Goal: Task Accomplishment & Management: Manage account settings

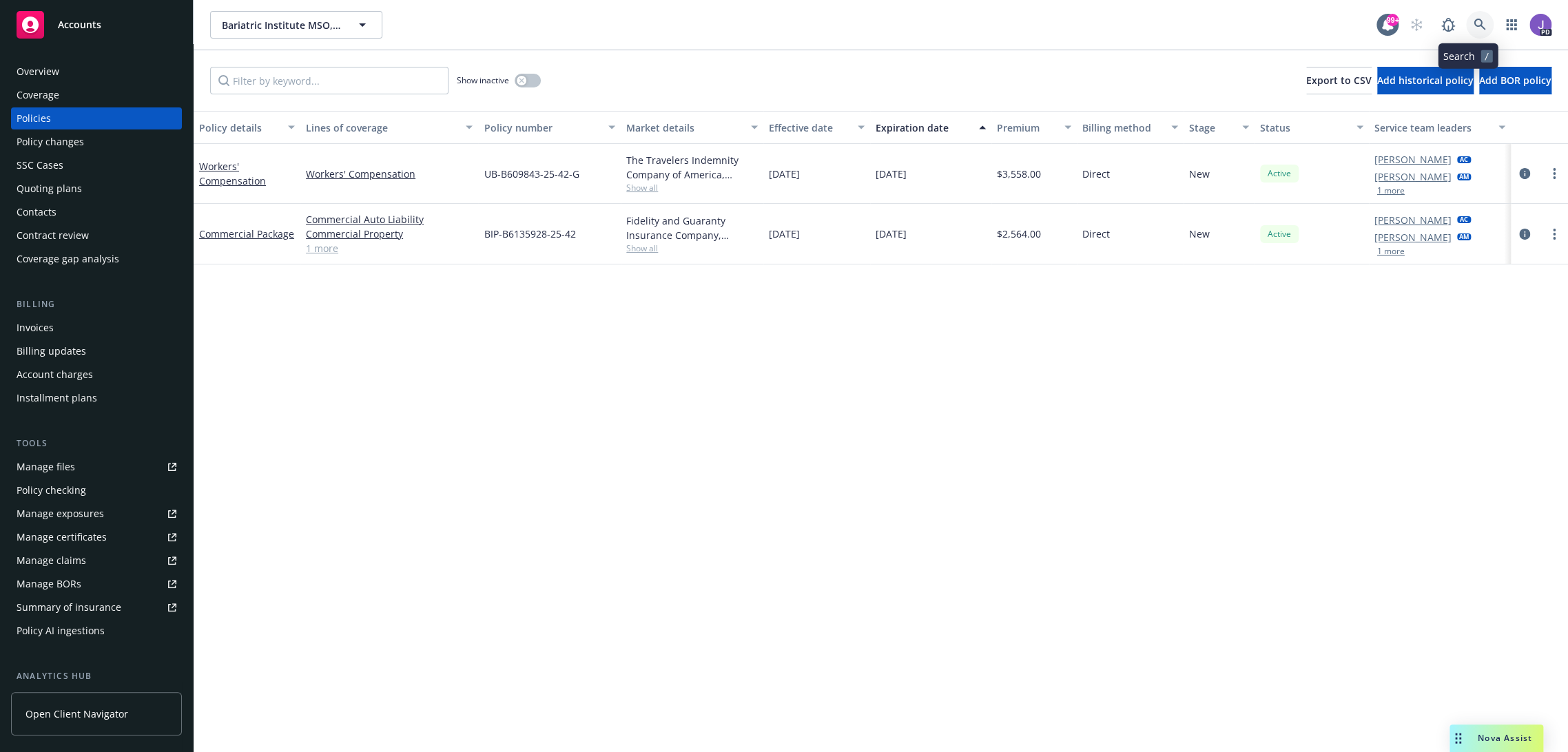
click at [1474, 20] on icon at bounding box center [1480, 25] width 12 height 12
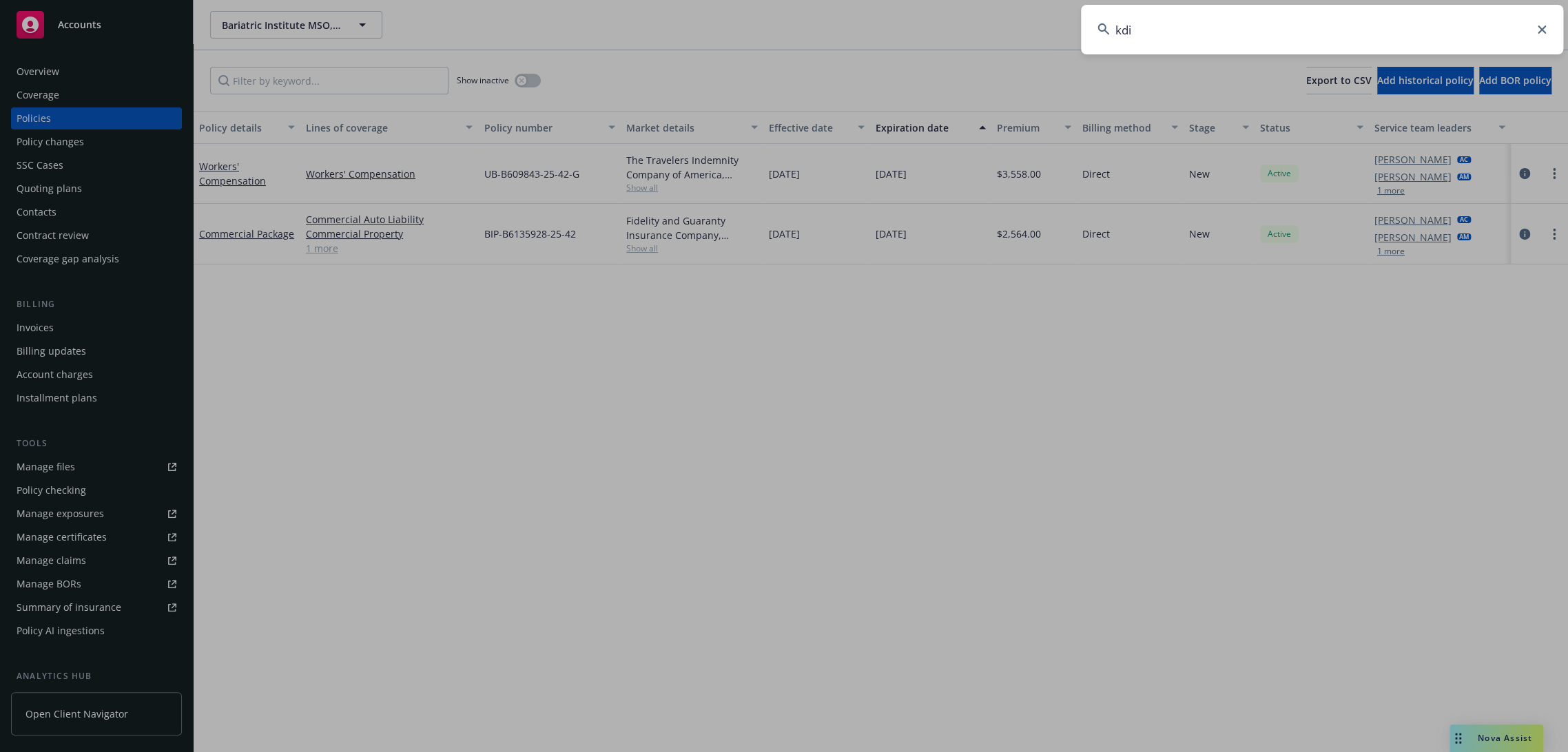
type input "kdi"
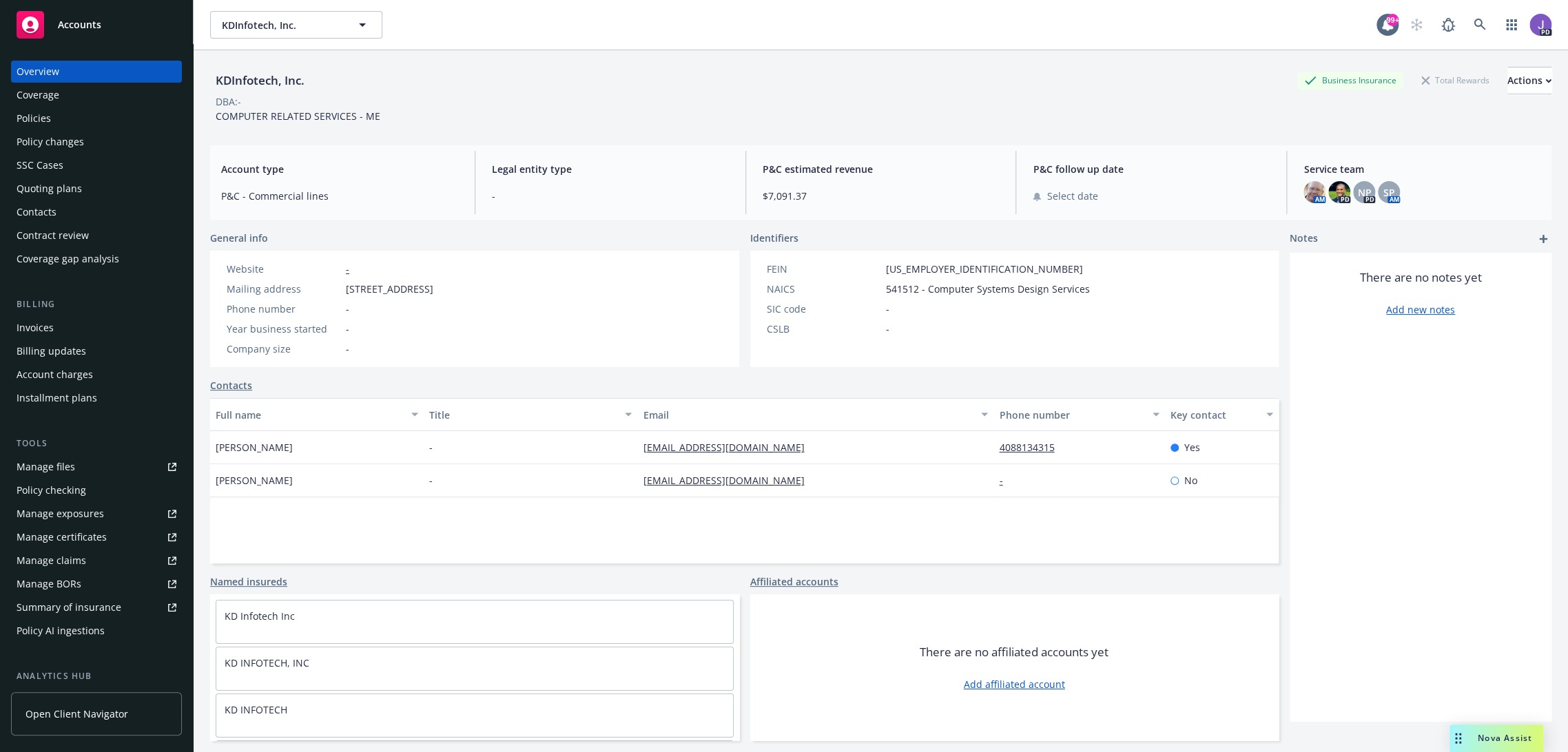
click at [45, 108] on div "Policies" at bounding box center [33, 118] width 34 height 22
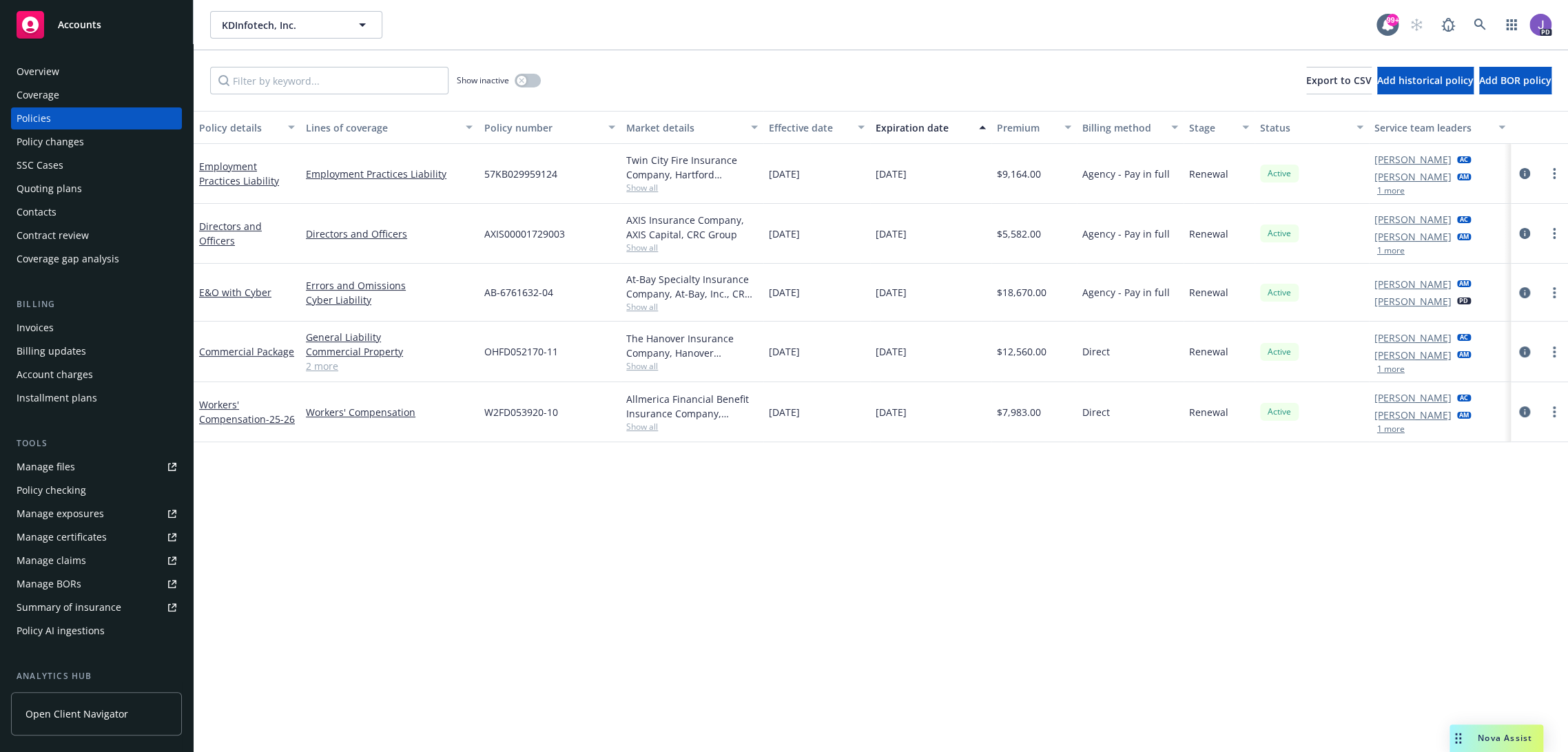
click at [649, 305] on span "Show all" at bounding box center [691, 307] width 131 height 12
click at [659, 645] on div "Policy details Lines of coverage Policy number Market details Effective date Ex…" at bounding box center [880, 431] width 1374 height 642
click at [629, 368] on span "Show all" at bounding box center [691, 366] width 131 height 12
drag, startPoint x: 579, startPoint y: 614, endPoint x: 717, endPoint y: 391, distance: 262.2
click at [579, 611] on div "Policy details Lines of coverage Policy number Market details Effective date Ex…" at bounding box center [880, 431] width 1374 height 642
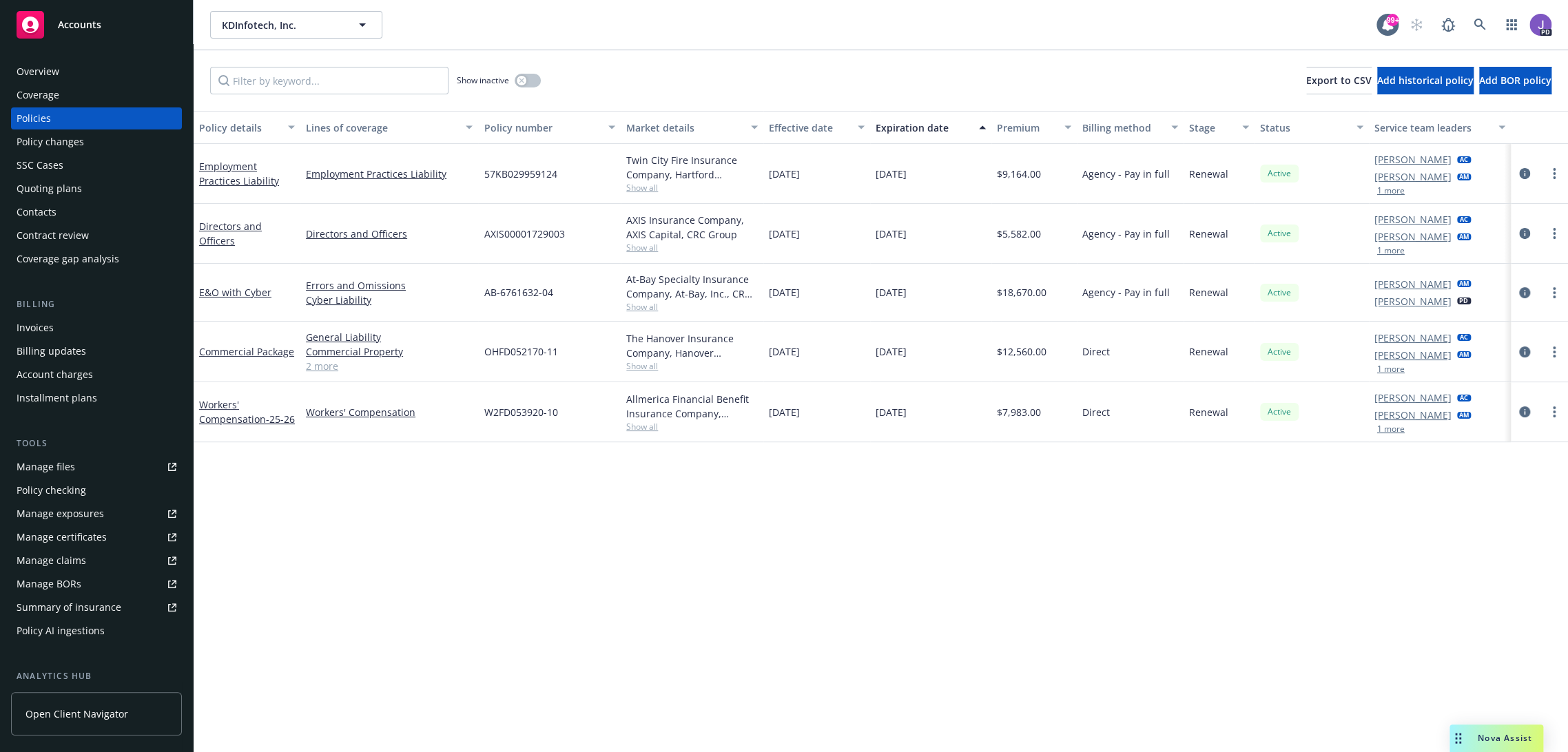
click at [626, 428] on span "Show all" at bounding box center [691, 426] width 131 height 12
click at [409, 553] on div "Policy details Lines of coverage Policy number Market details Effective date Ex…" at bounding box center [880, 431] width 1374 height 642
click at [410, 542] on div "Policy details Lines of coverage Policy number Market details Effective date Ex…" at bounding box center [880, 431] width 1374 height 642
click at [719, 539] on div "Policy details Lines of coverage Policy number Market details Effective date Ex…" at bounding box center [880, 431] width 1374 height 642
click at [639, 432] on div "Allmerica Financial Benefit Insurance Company, Hanover Insurance Group Show all" at bounding box center [692, 412] width 143 height 60
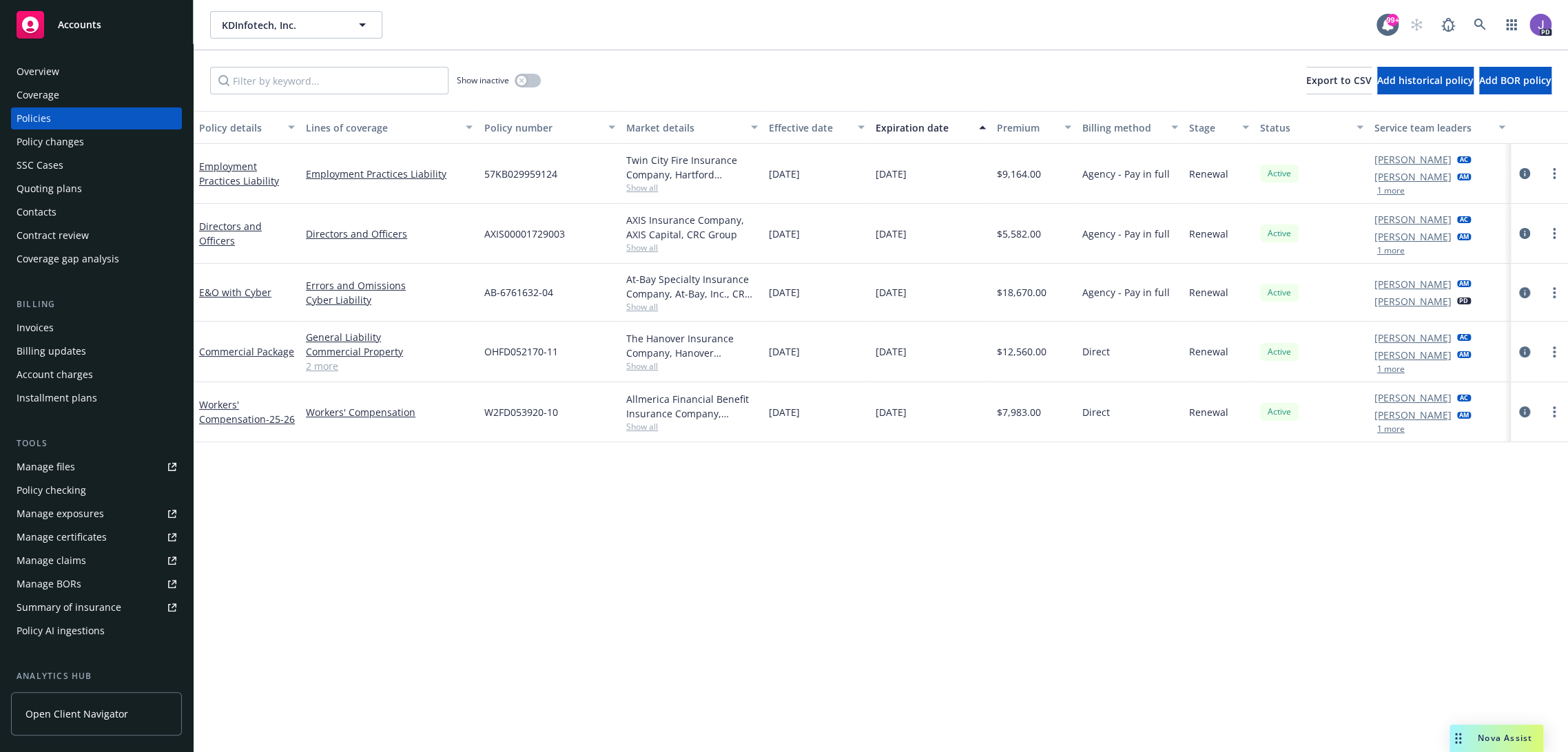
click at [641, 426] on span "Show all" at bounding box center [691, 426] width 131 height 12
click at [635, 306] on span "Show all" at bounding box center [691, 307] width 131 height 12
click at [410, 492] on div "Policy details Lines of coverage Policy number Market details Effective date Ex…" at bounding box center [880, 431] width 1374 height 642
click at [415, 539] on div "Policy details Lines of coverage Policy number Market details Effective date Ex…" at bounding box center [880, 431] width 1374 height 642
click at [632, 561] on div "Policy details Lines of coverage Policy number Market details Effective date Ex…" at bounding box center [880, 431] width 1374 height 642
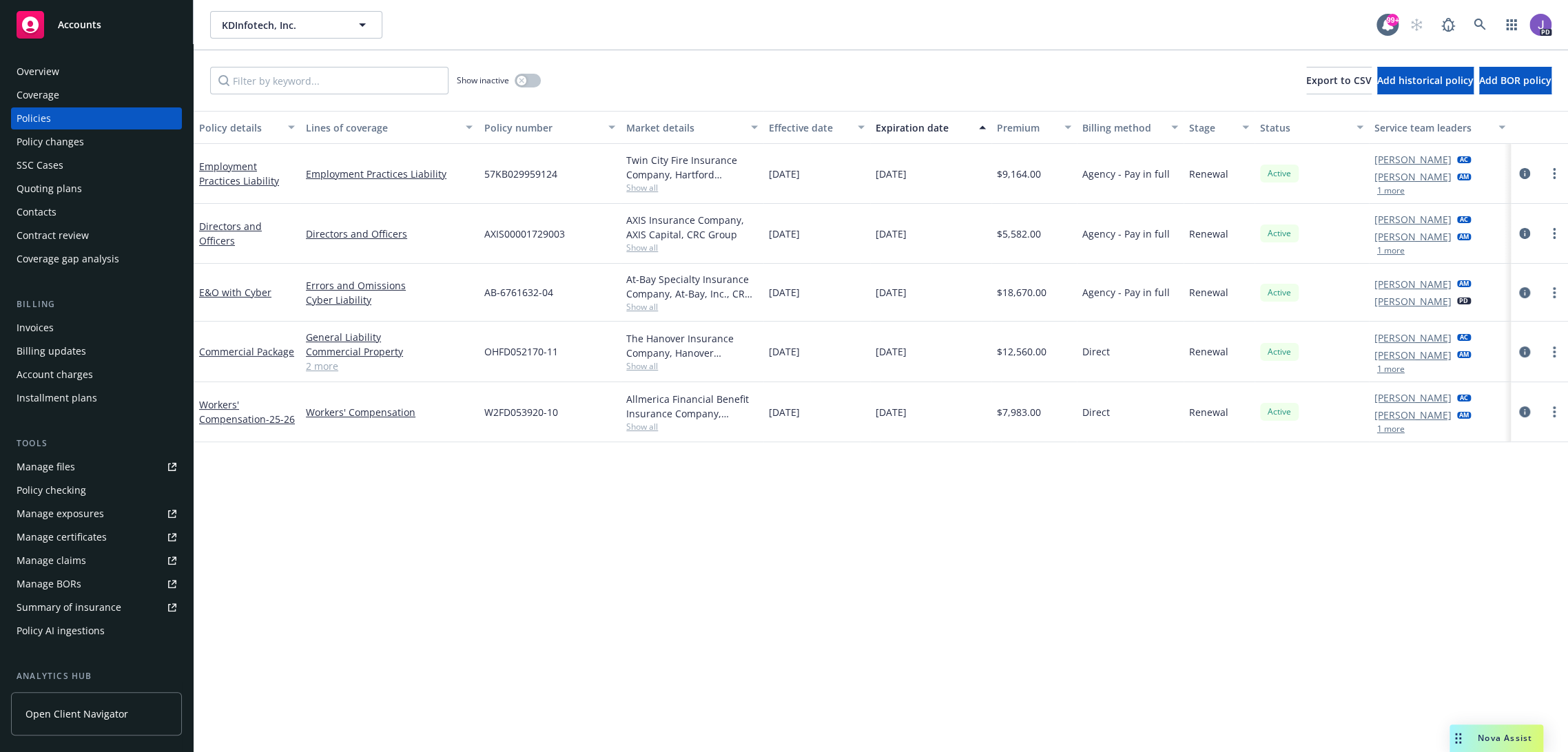
click at [633, 616] on div "Policy details Lines of coverage Policy number Market details Effective date Ex…" at bounding box center [880, 431] width 1374 height 642
click at [664, 72] on div "Show inactive Export to CSV Add historical policy Add BOR policy" at bounding box center [880, 80] width 1374 height 61
click at [724, 575] on div "Policy details Lines of coverage Policy number Market details Effective date Ex…" at bounding box center [880, 431] width 1374 height 642
click at [379, 566] on div "Policy details Lines of coverage Policy number Market details Effective date Ex…" at bounding box center [880, 431] width 1374 height 642
click at [506, 581] on div "Policy details Lines of coverage Policy number Market details Effective date Ex…" at bounding box center [880, 431] width 1374 height 642
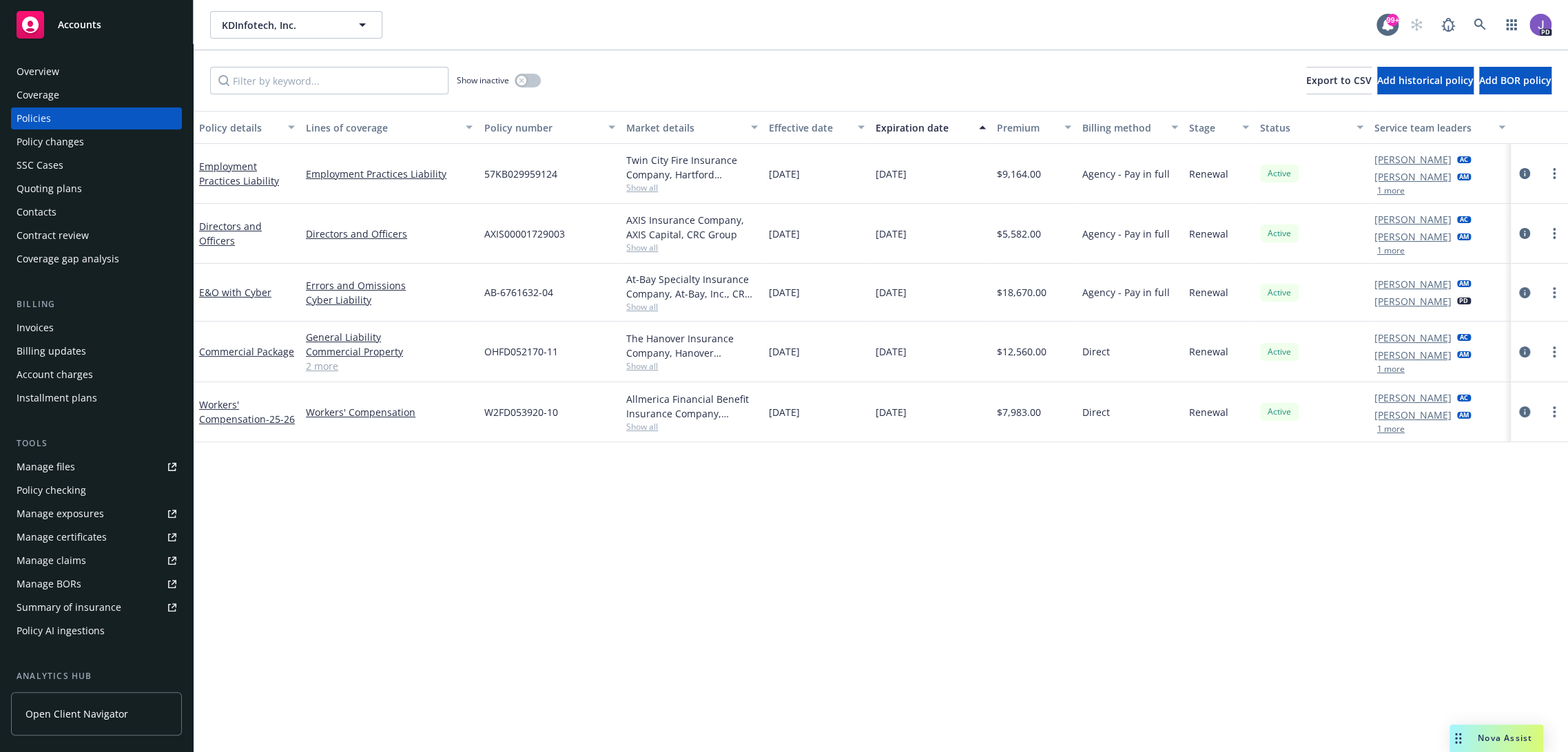
click at [640, 191] on span "Show all" at bounding box center [691, 188] width 131 height 12
click at [536, 569] on div "Policy details Lines of coverage Policy number Market details Effective date Ex…" at bounding box center [880, 431] width 1374 height 642
click at [706, 556] on div "Policy details Lines of coverage Policy number Market details Effective date Ex…" at bounding box center [880, 431] width 1374 height 642
drag, startPoint x: 651, startPoint y: 265, endPoint x: 645, endPoint y: 246, distance: 19.9
click at [651, 264] on div "At-Bay Specialty Insurance Company, At-Bay, Inc., CRC Group Show all" at bounding box center [692, 293] width 143 height 58
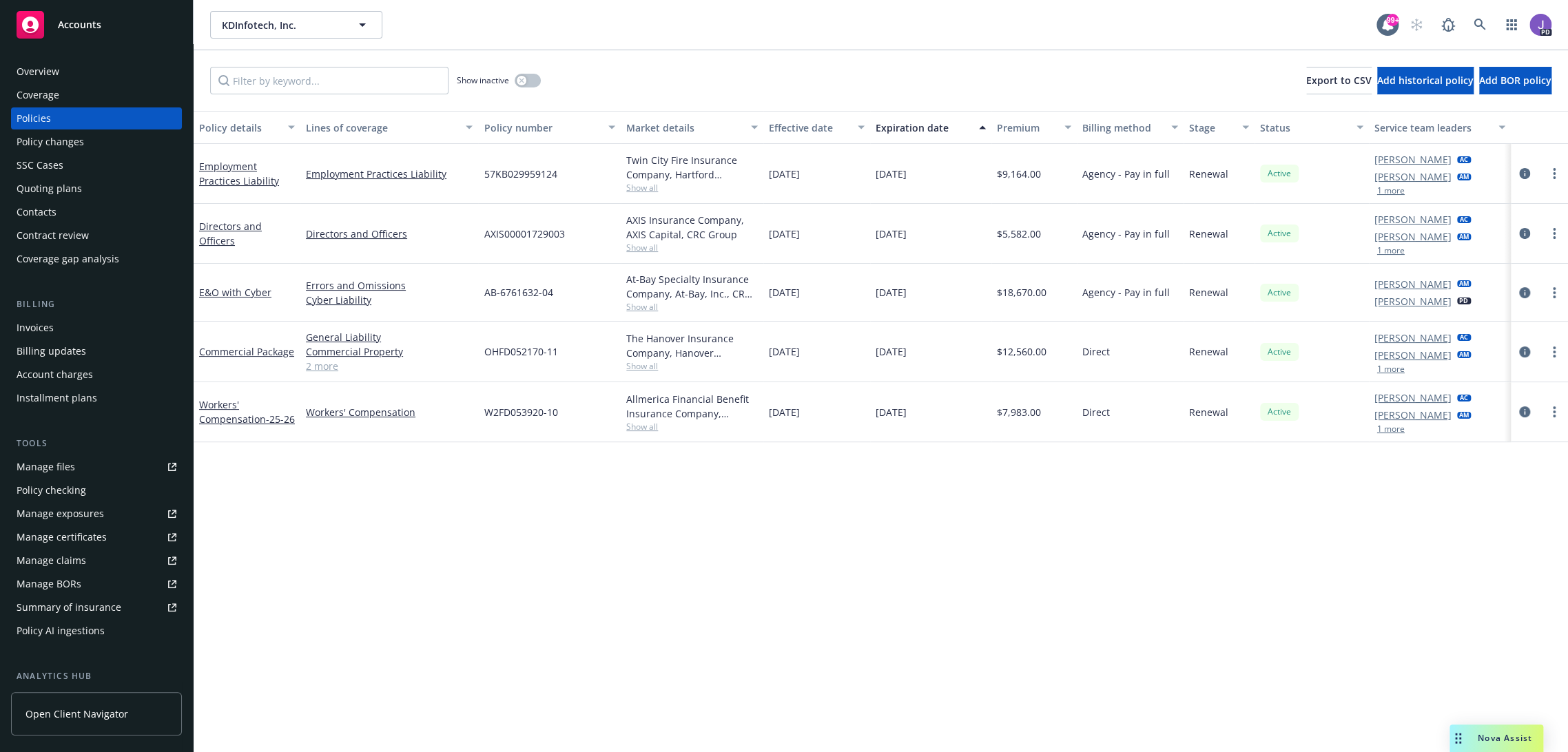
click at [644, 242] on span "Show all" at bounding box center [691, 247] width 131 height 12
click at [640, 189] on span "Show all" at bounding box center [691, 188] width 131 height 12
click at [719, 592] on div "Policy details Lines of coverage Policy number Market details Effective date Ex…" at bounding box center [880, 431] width 1374 height 642
click at [645, 38] on div "KDInfotech, Inc. KDInfotech, Inc." at bounding box center [793, 25] width 1166 height 28
click at [321, 368] on link "2 more" at bounding box center [389, 366] width 167 height 15
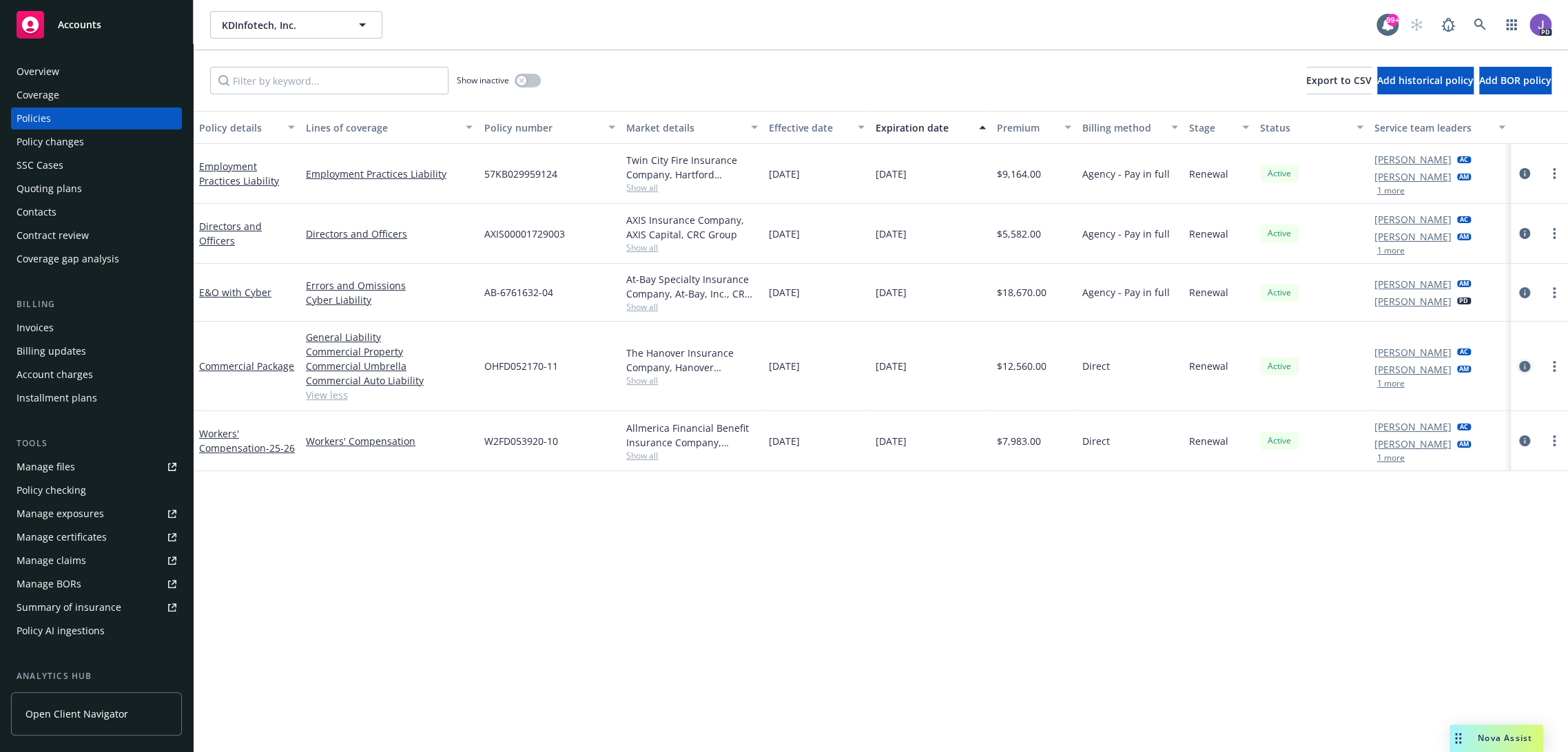
click at [1519, 367] on icon "circleInformation" at bounding box center [1524, 366] width 11 height 11
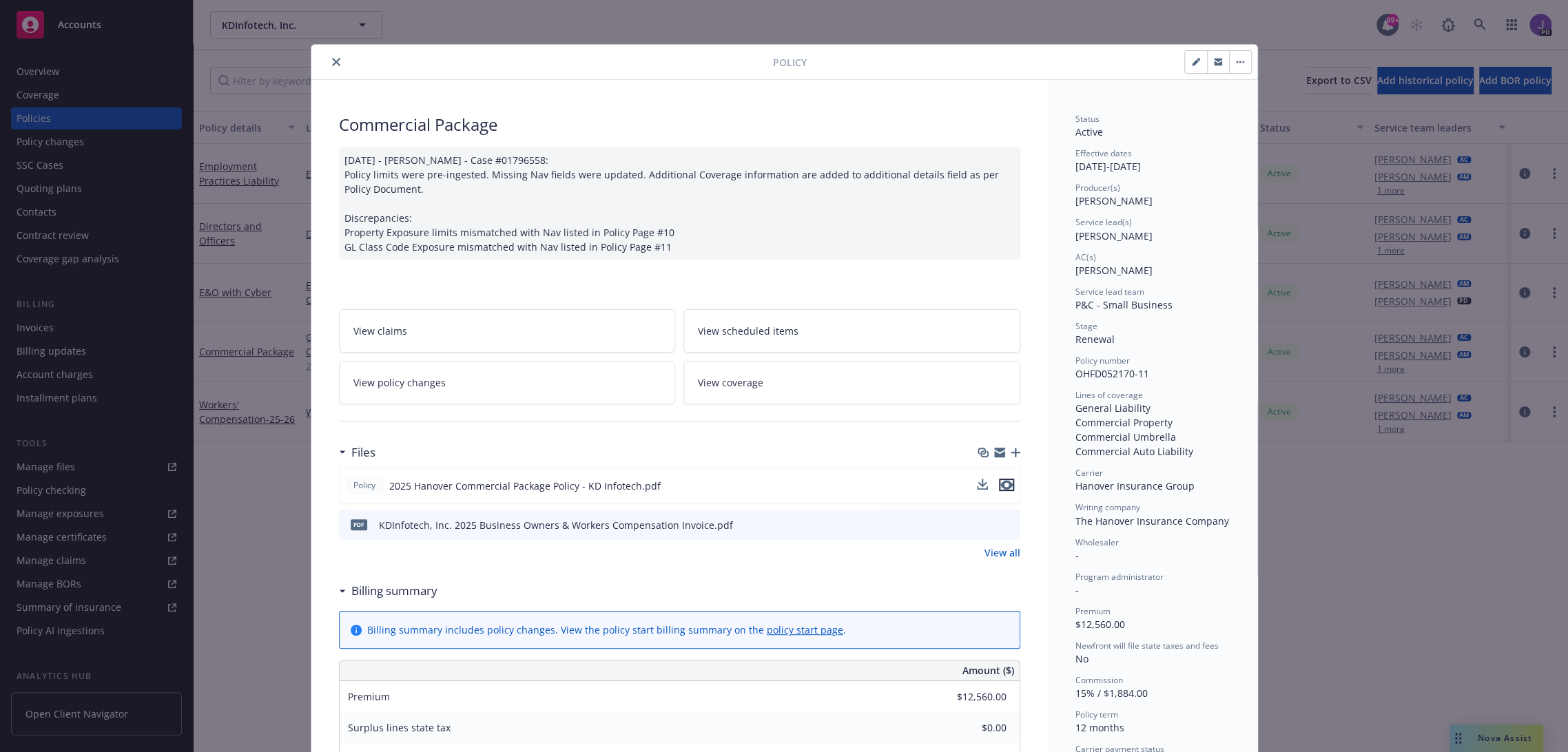
click at [1000, 485] on icon "preview file" at bounding box center [1006, 484] width 12 height 9
click at [332, 61] on icon "close" at bounding box center [336, 62] width 8 height 8
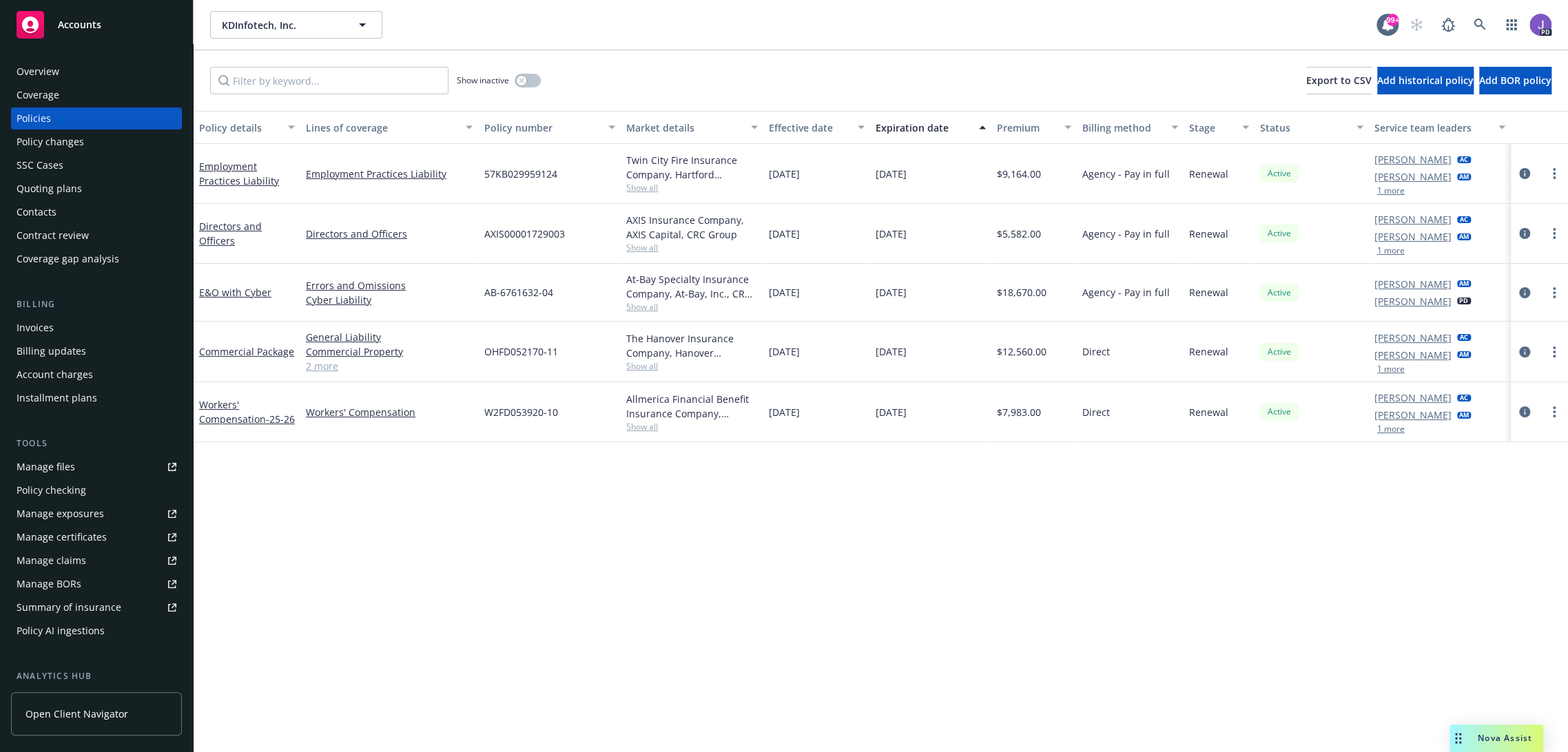
click at [325, 363] on link "2 more" at bounding box center [389, 366] width 167 height 15
click at [769, 627] on div "Policy details Lines of coverage Policy number Market details Effective date Ex…" at bounding box center [880, 431] width 1374 height 642
click at [665, 613] on div "Policy details Lines of coverage Policy number Market details Effective date Ex…" at bounding box center [880, 431] width 1374 height 642
click at [629, 94] on div "Show inactive Export to CSV Add historical policy Add BOR policy" at bounding box center [880, 80] width 1374 height 61
drag, startPoint x: 1040, startPoint y: 352, endPoint x: 980, endPoint y: 350, distance: 60.0
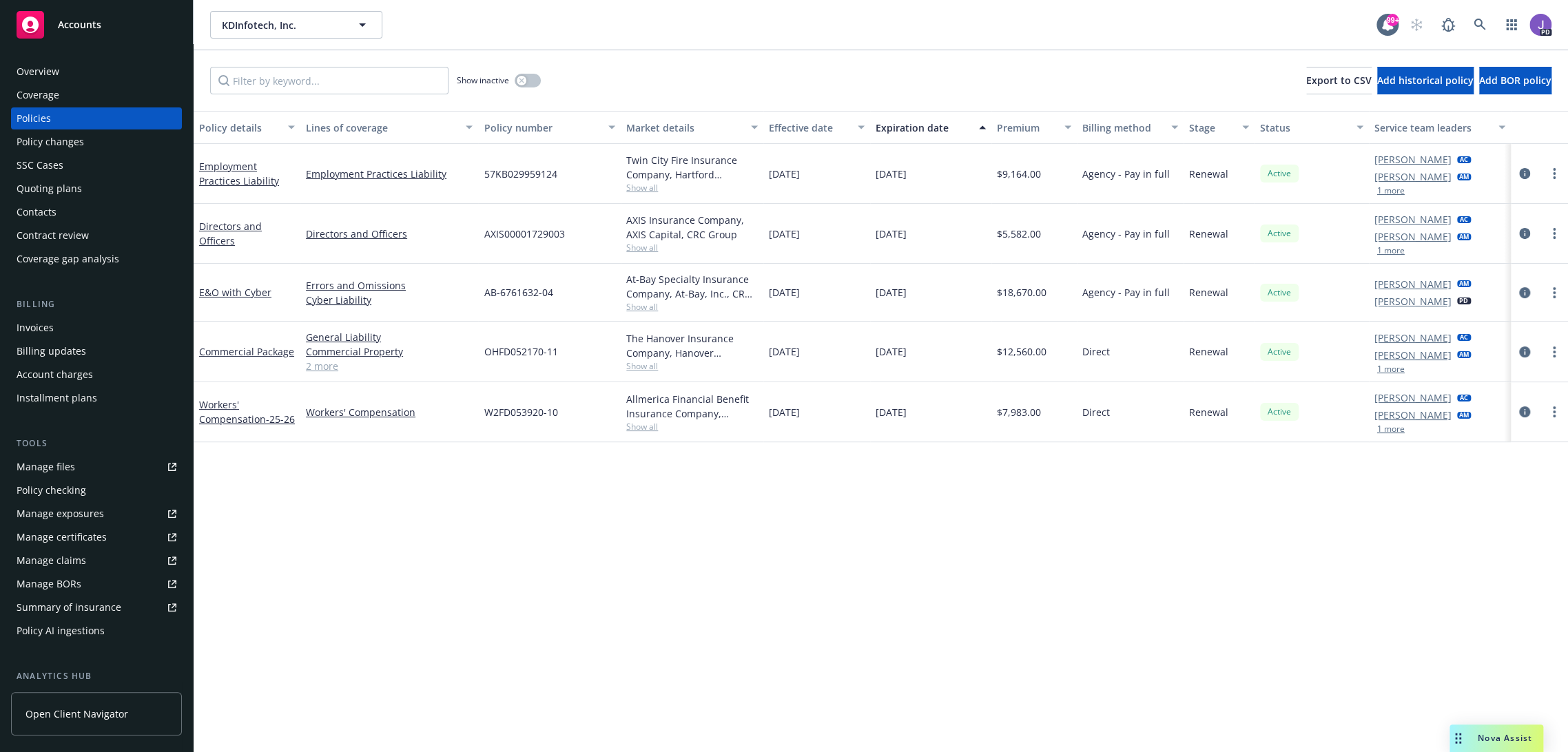
click at [980, 350] on div "Commercial Package General Liability Commercial Property Commercial Umbrella Co…" at bounding box center [880, 352] width 1374 height 61
click at [1013, 351] on span "$12,560.00" at bounding box center [1021, 352] width 49 height 15
click at [1047, 353] on div "$12,560.00" at bounding box center [1034, 352] width 86 height 61
click at [974, 358] on div "Commercial Package General Liability Commercial Property Commercial Umbrella Co…" at bounding box center [880, 352] width 1374 height 61
click at [1007, 422] on div "$7,983.00" at bounding box center [1034, 412] width 86 height 60
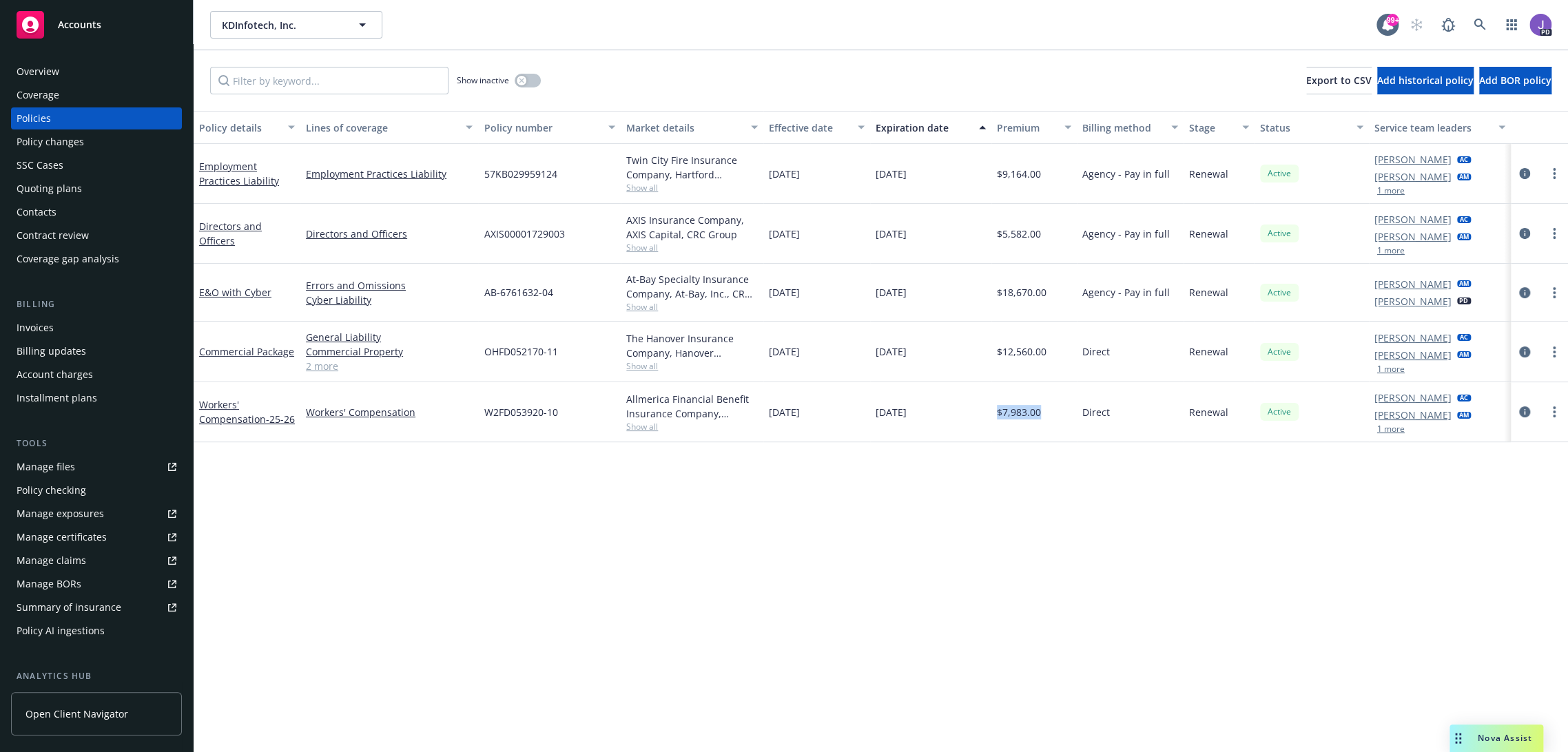
drag, startPoint x: 1039, startPoint y: 419, endPoint x: 989, endPoint y: 422, distance: 50.1
click at [991, 422] on div "$7,983.00" at bounding box center [1034, 412] width 86 height 60
click at [988, 469] on div "Policy details Lines of coverage Policy number Market details Effective date Ex…" at bounding box center [880, 431] width 1374 height 642
drag, startPoint x: 1053, startPoint y: 351, endPoint x: 968, endPoint y: 362, distance: 85.7
click at [955, 358] on div "Commercial Package General Liability Commercial Property Commercial Umbrella Co…" at bounding box center [880, 352] width 1374 height 61
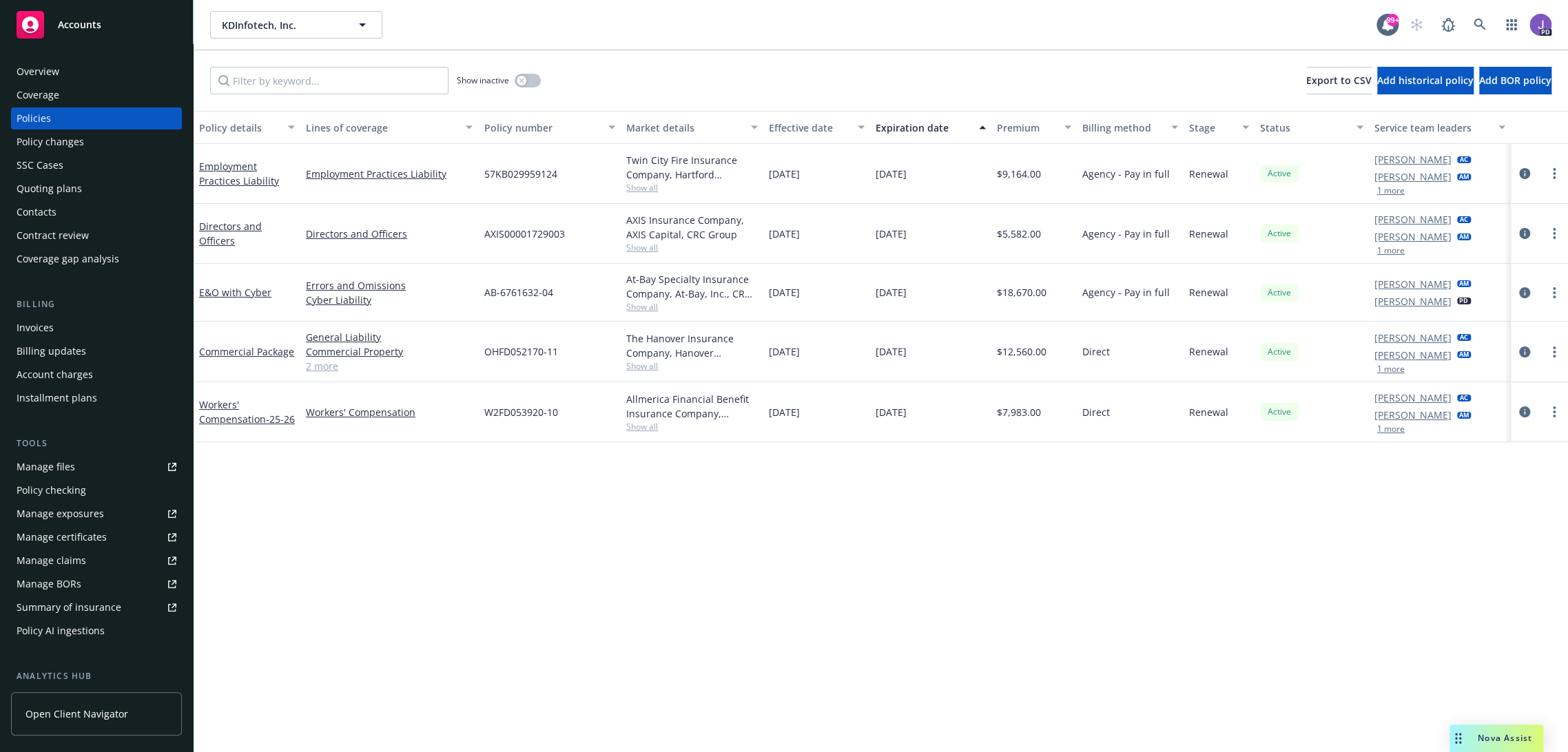
click at [974, 363] on div "[DATE]" at bounding box center [931, 352] width 121 height 61
click at [1474, 26] on icon at bounding box center [1480, 25] width 12 height 12
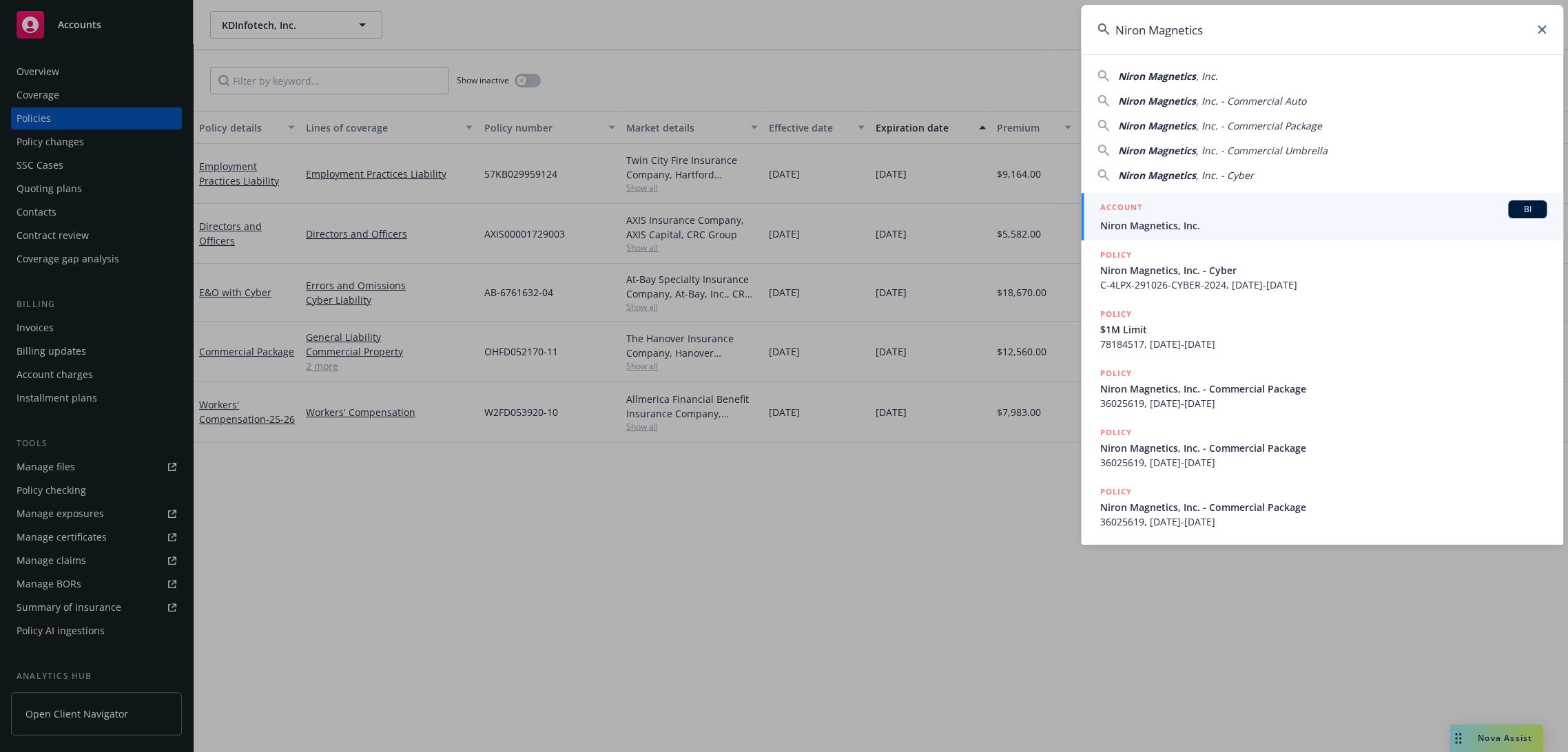
type input "Niron Magnetics"
click at [1214, 212] on div "ACCOUNT BI" at bounding box center [1323, 209] width 446 height 18
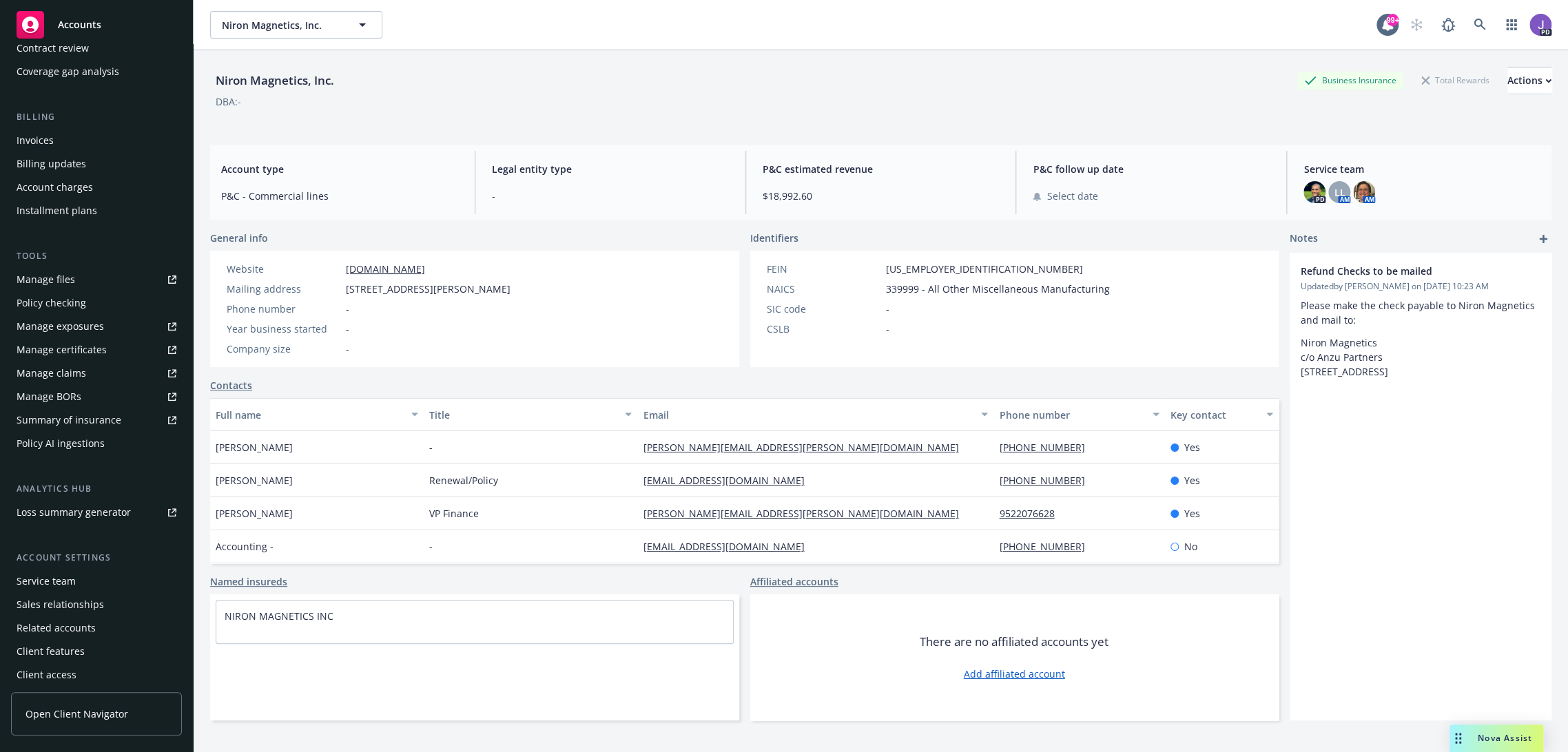
scroll to position [191, 0]
click at [62, 574] on div "Service team" at bounding box center [46, 577] width 59 height 22
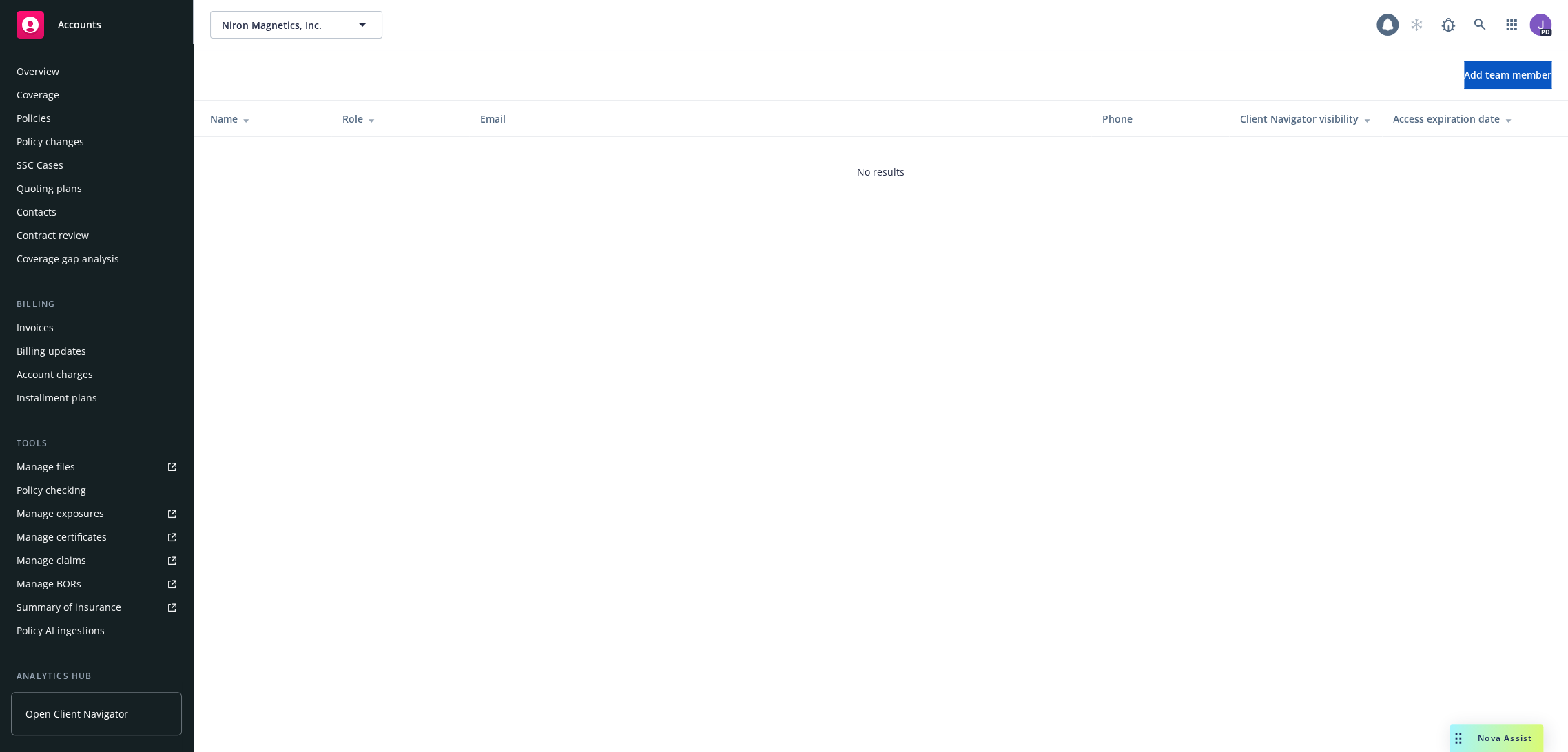
scroll to position [191, 0]
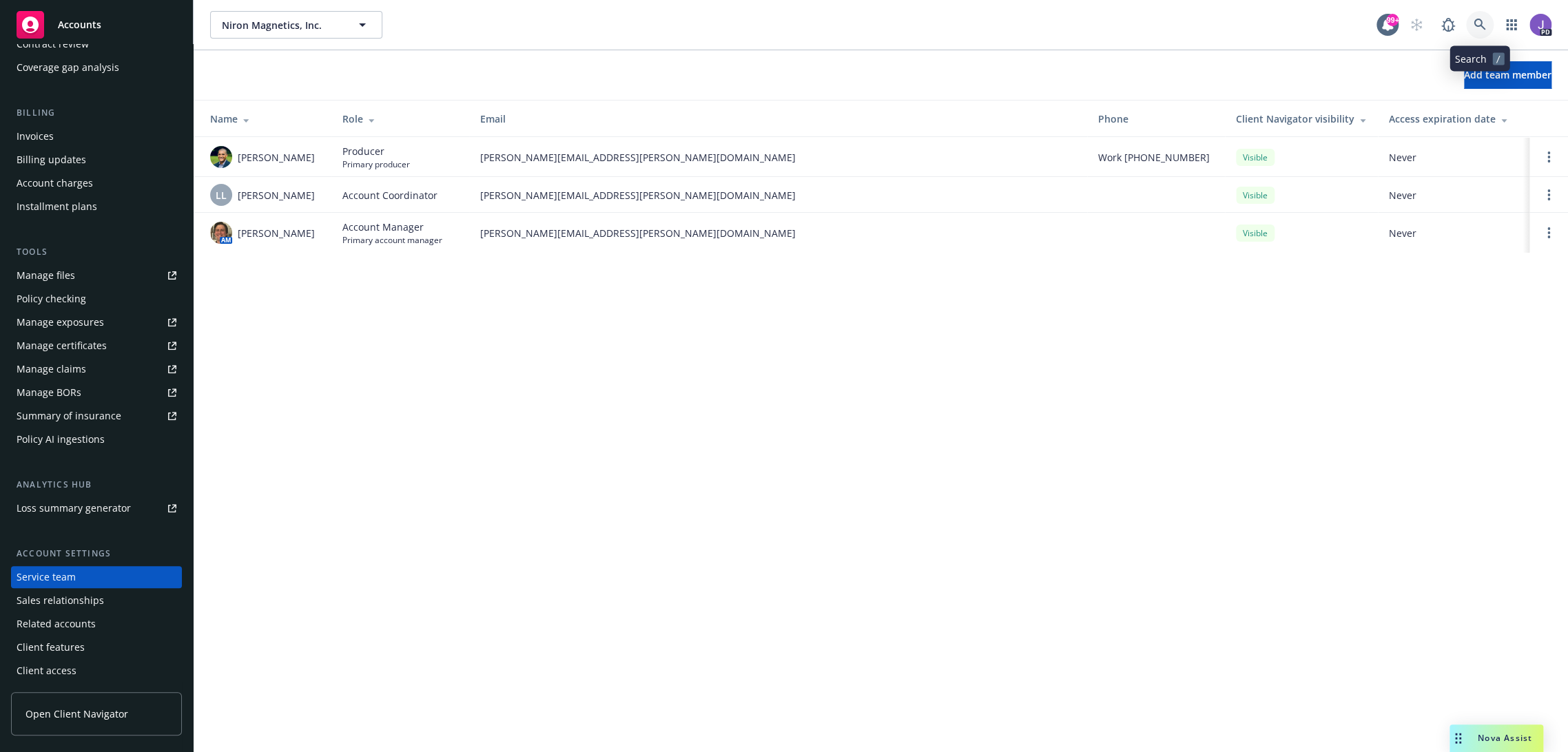
click at [1487, 21] on link at bounding box center [1480, 25] width 28 height 28
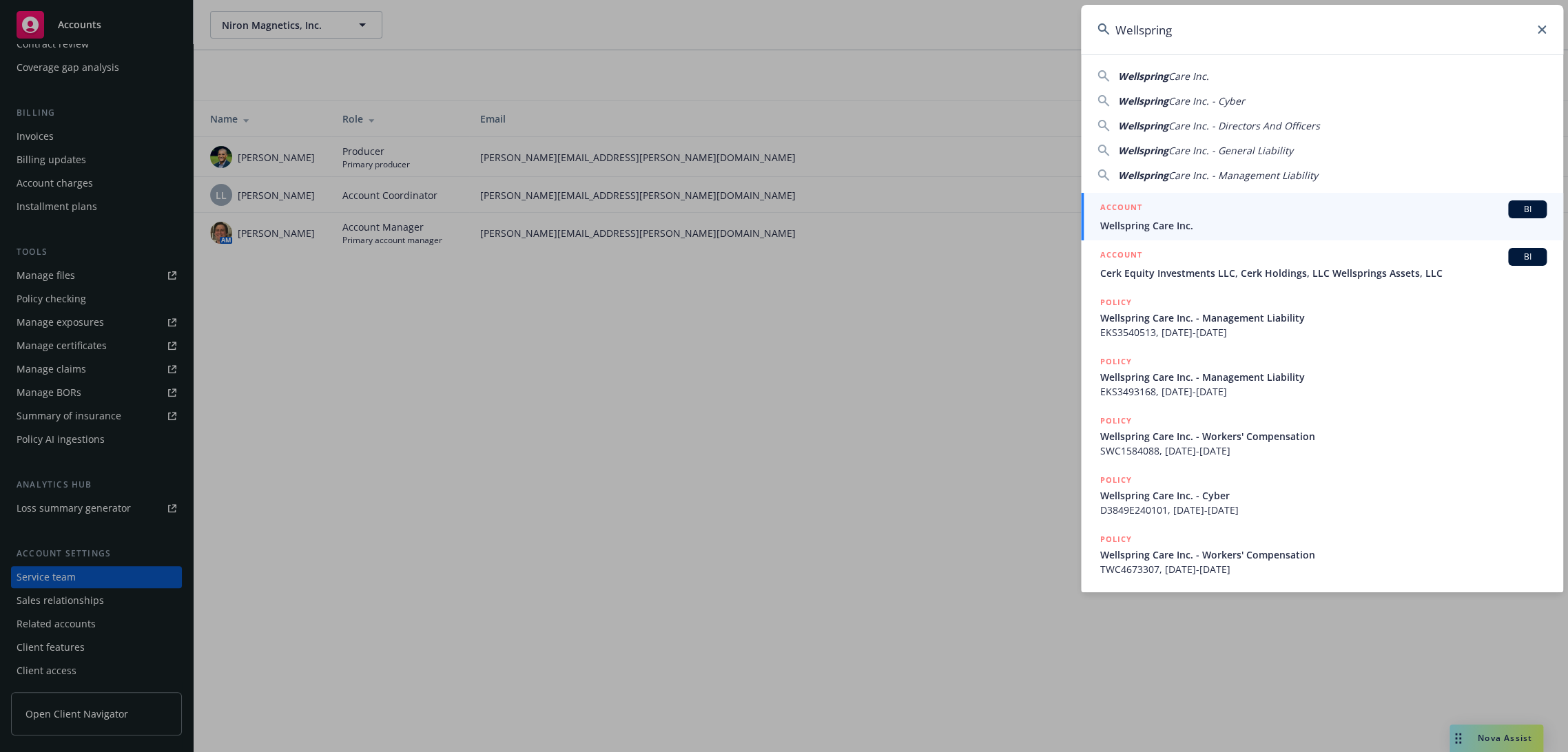
type input "Wellspring"
click at [1189, 230] on span "Wellspring Care Inc." at bounding box center [1323, 226] width 446 height 15
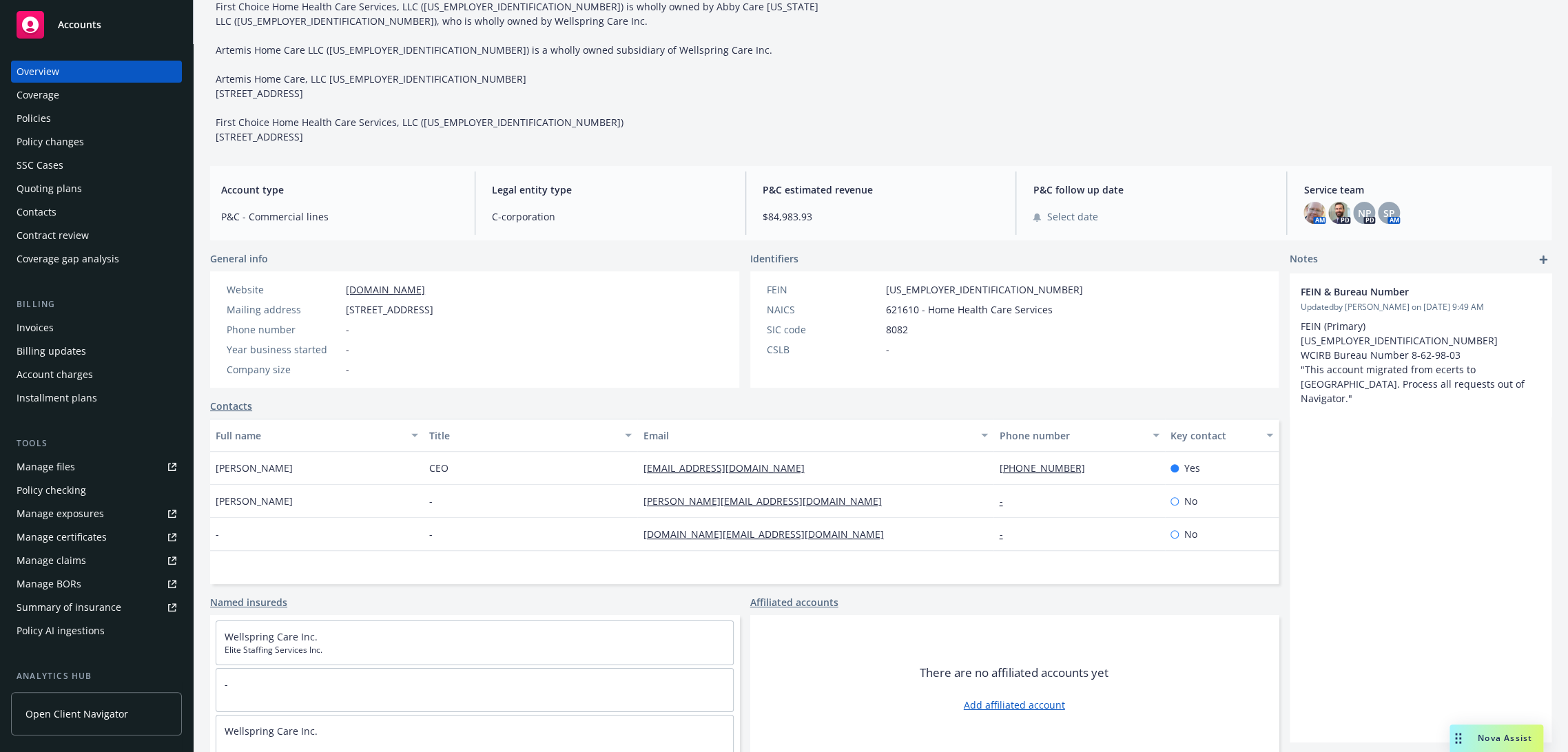
scroll to position [161, 0]
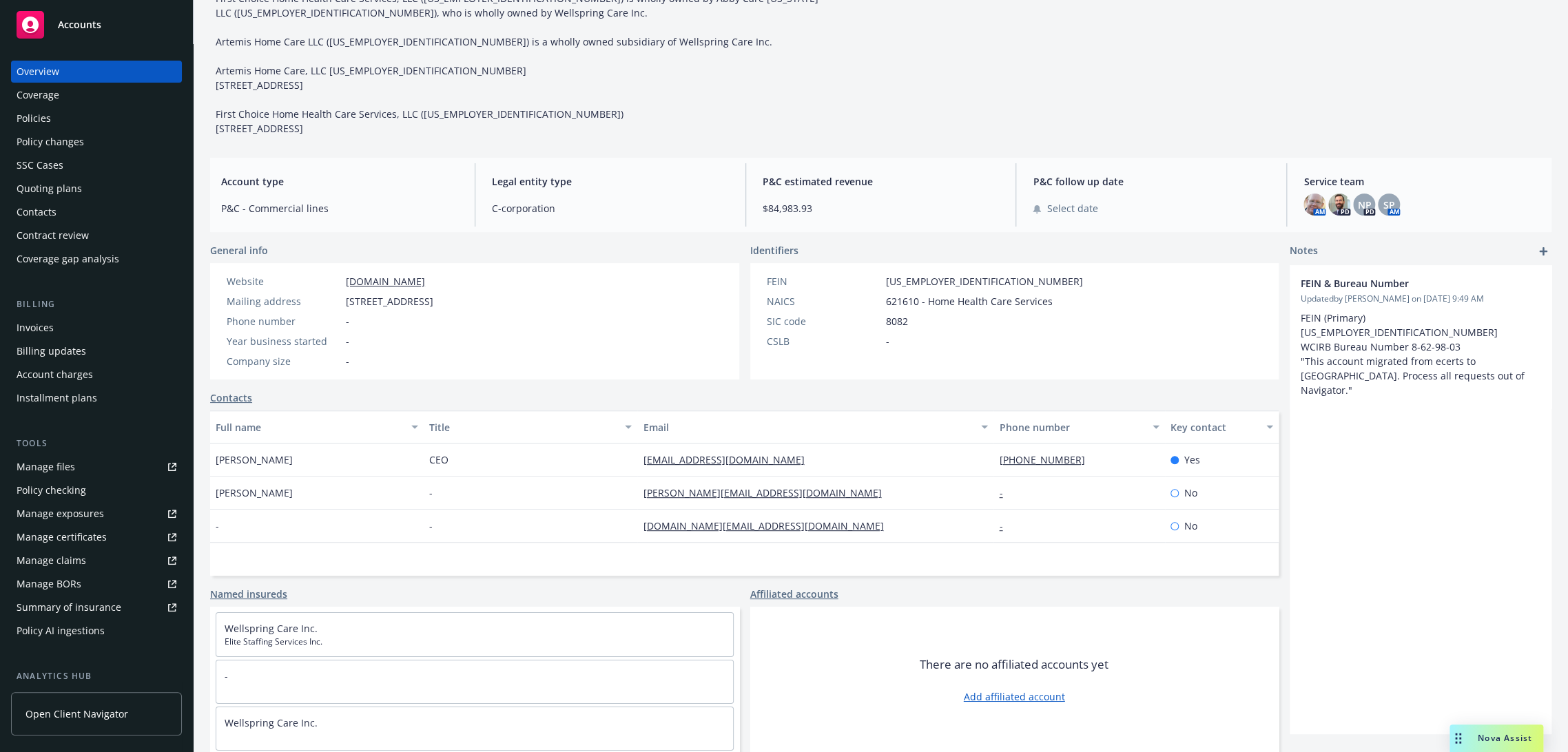
click at [245, 591] on link "Named insureds" at bounding box center [249, 594] width 77 height 15
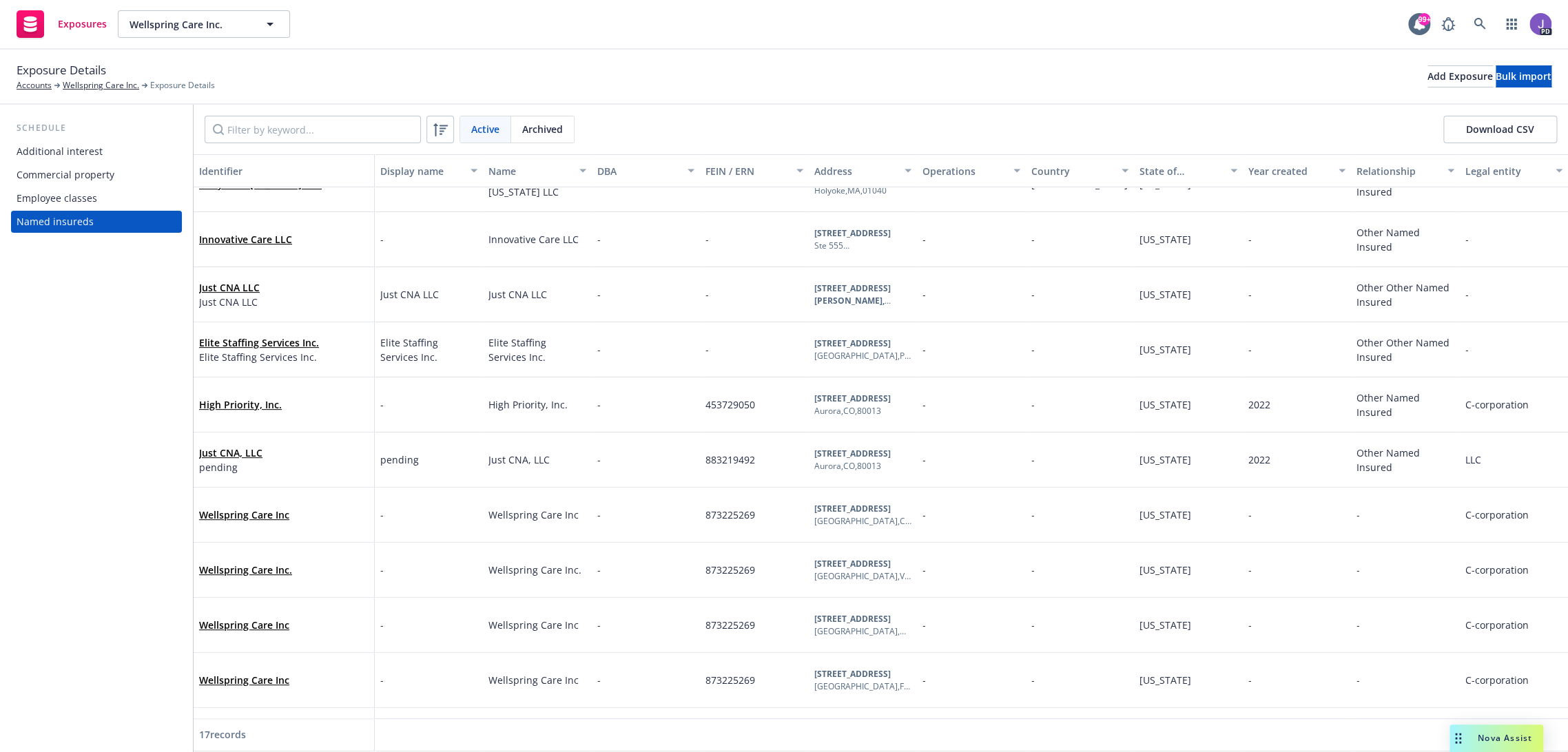
scroll to position [405, 0]
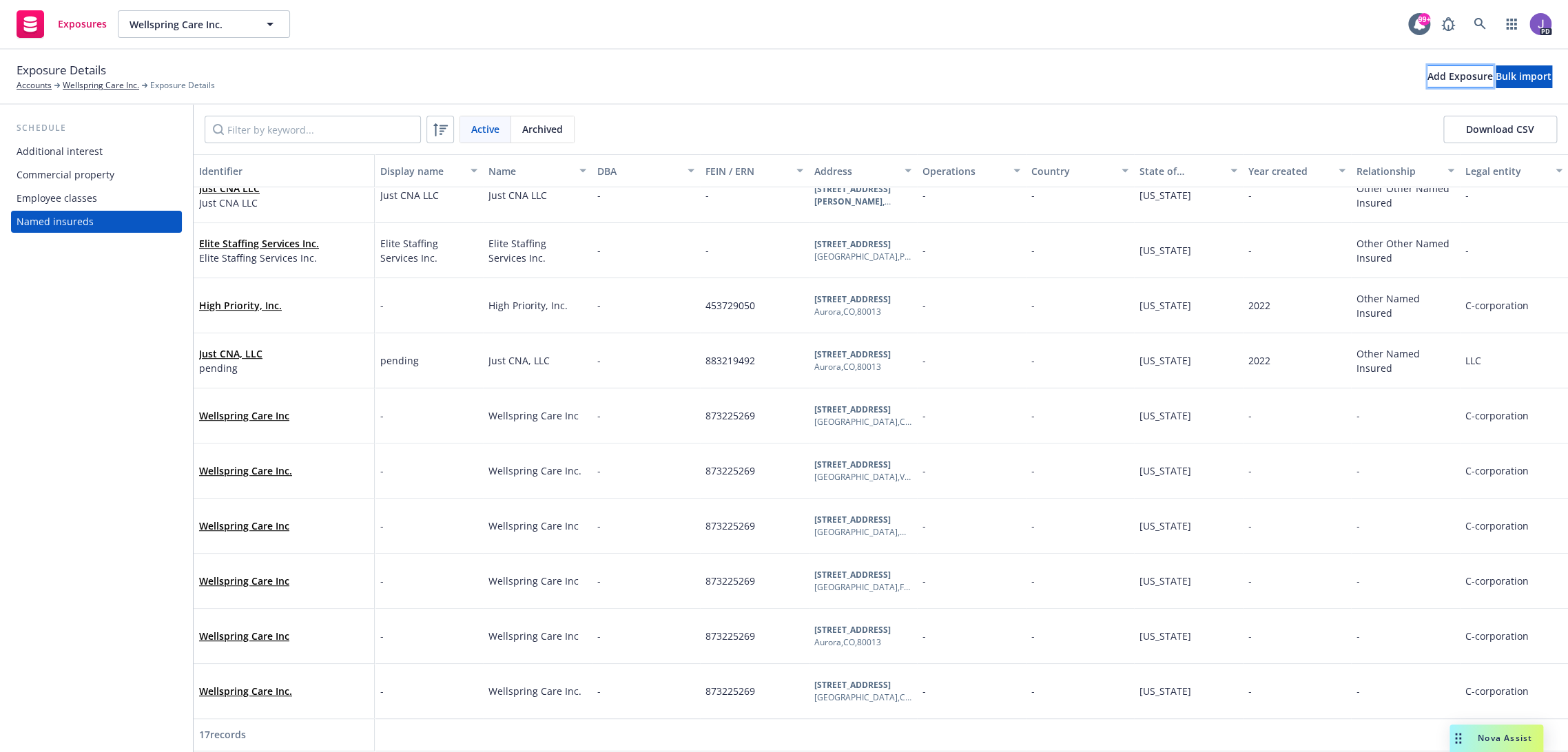
click at [1427, 75] on div "Add Exposure" at bounding box center [1460, 76] width 65 height 20
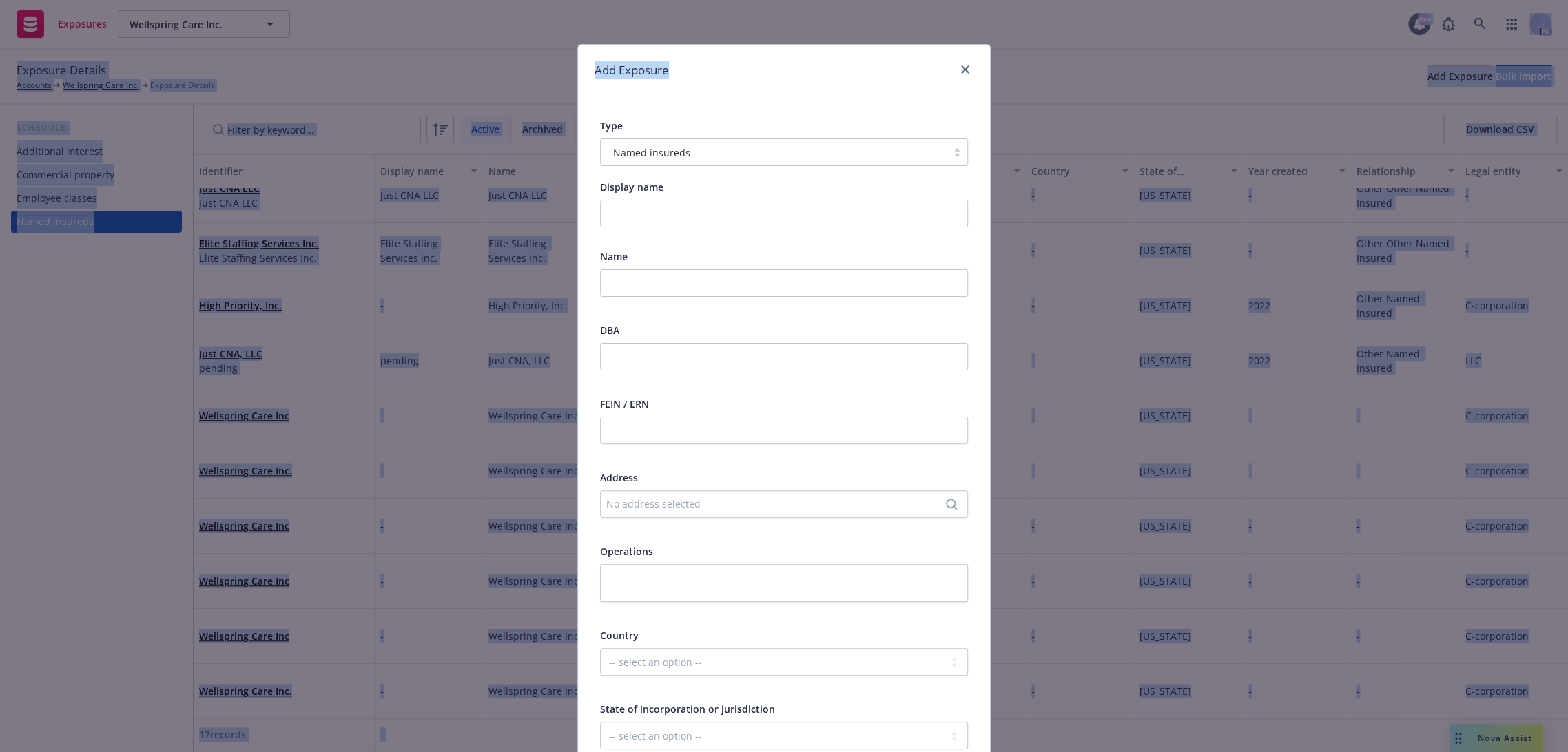
drag, startPoint x: 769, startPoint y: 59, endPoint x: 711, endPoint y: -579, distance: 640.6
click at [711, 0] on html "Exposures Wellspring Care Inc. Wellspring Care Inc. 99+ PD Exposure Details Acc…" at bounding box center [784, 376] width 1568 height 752
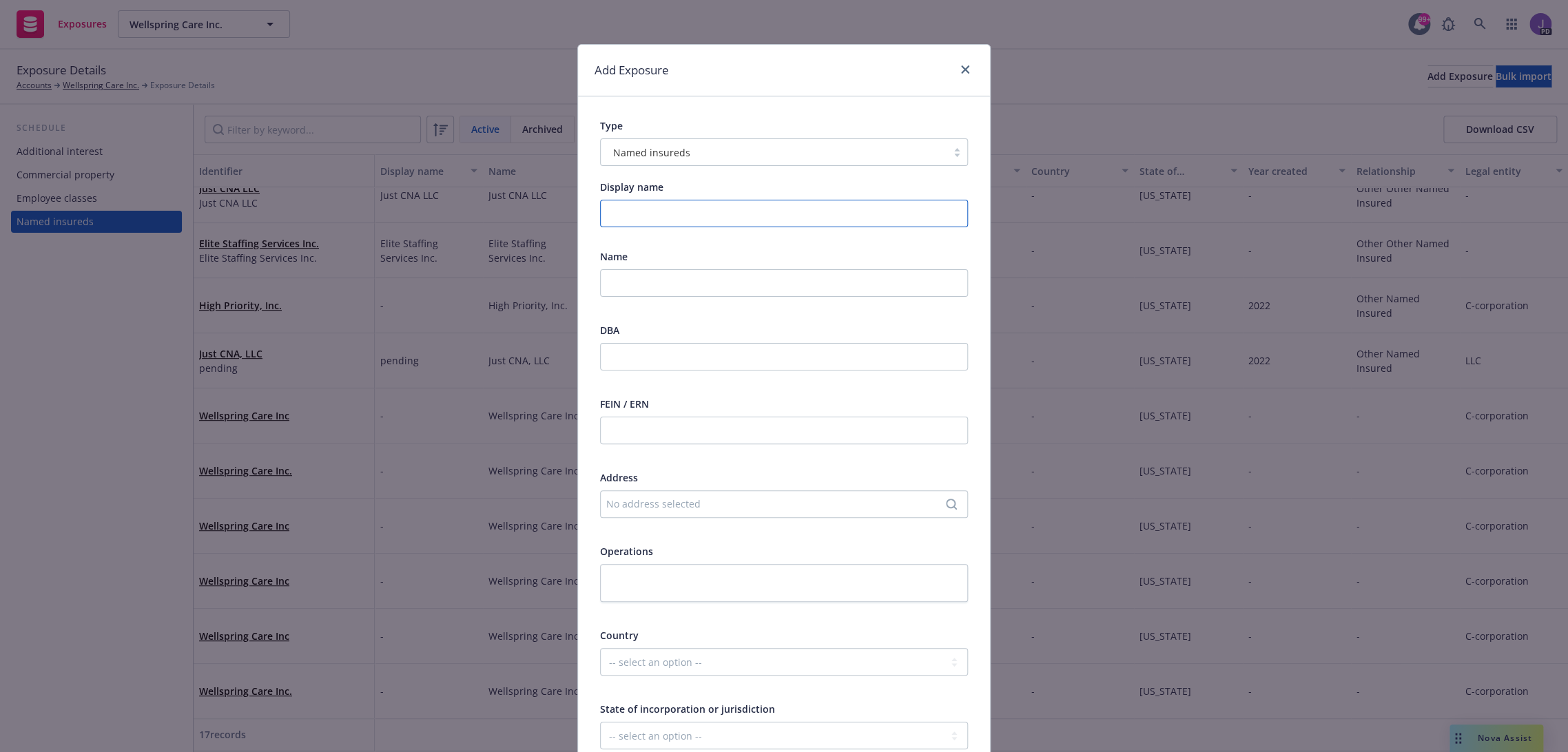
click at [653, 211] on input "Display name" at bounding box center [783, 213] width 368 height 28
paste input "Firefly Care LLC"
type input "Firefly Care LLC"
click at [668, 284] on input "text" at bounding box center [783, 283] width 368 height 28
paste input "Firefly Care LLC"
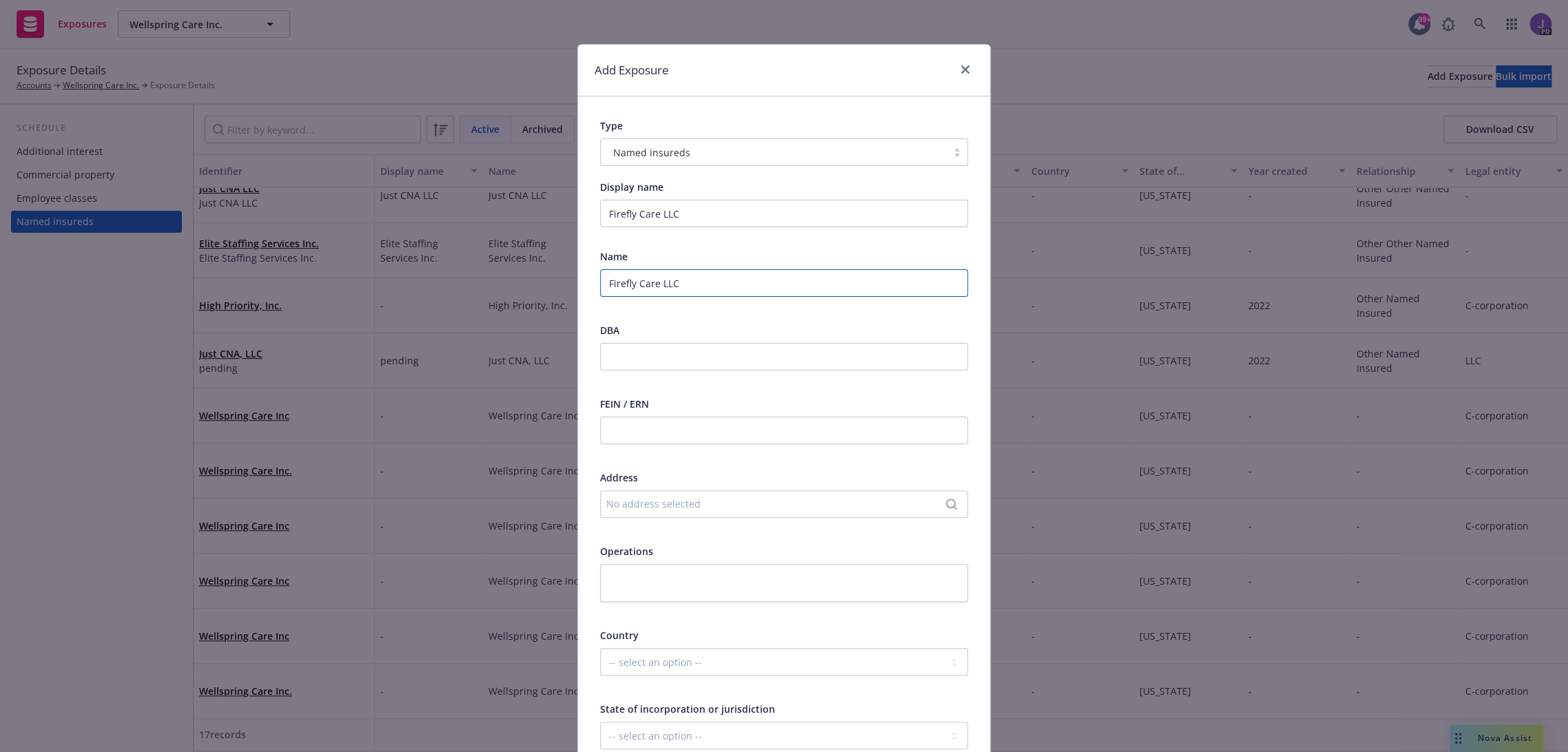
type input "Firefly Care LLC"
click at [636, 500] on div "No address selected" at bounding box center [777, 504] width 342 height 15
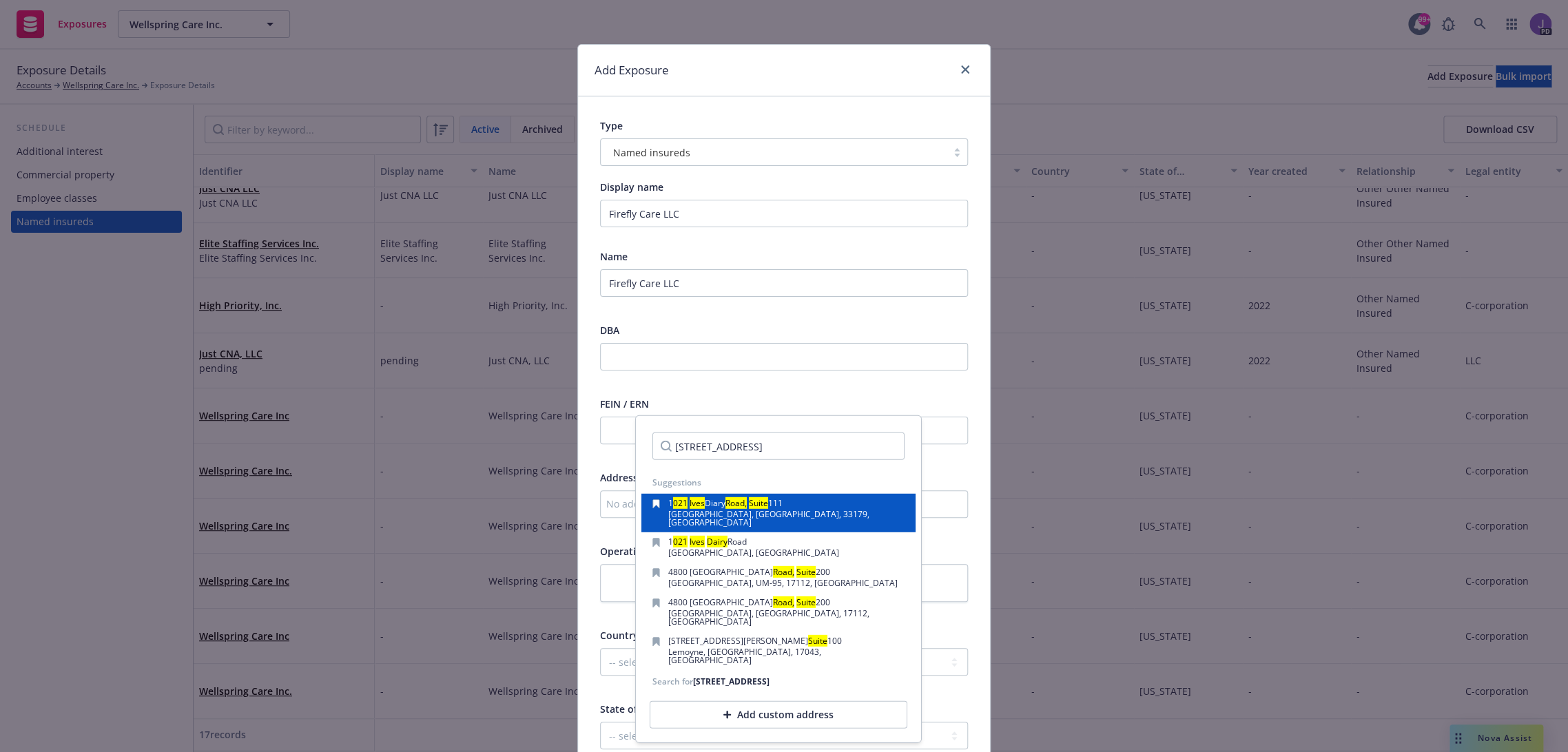
type input "[STREET_ADDRESS]"
click at [733, 512] on span "[GEOGRAPHIC_DATA], [GEOGRAPHIC_DATA], 33179, [GEOGRAPHIC_DATA]" at bounding box center [768, 518] width 201 height 20
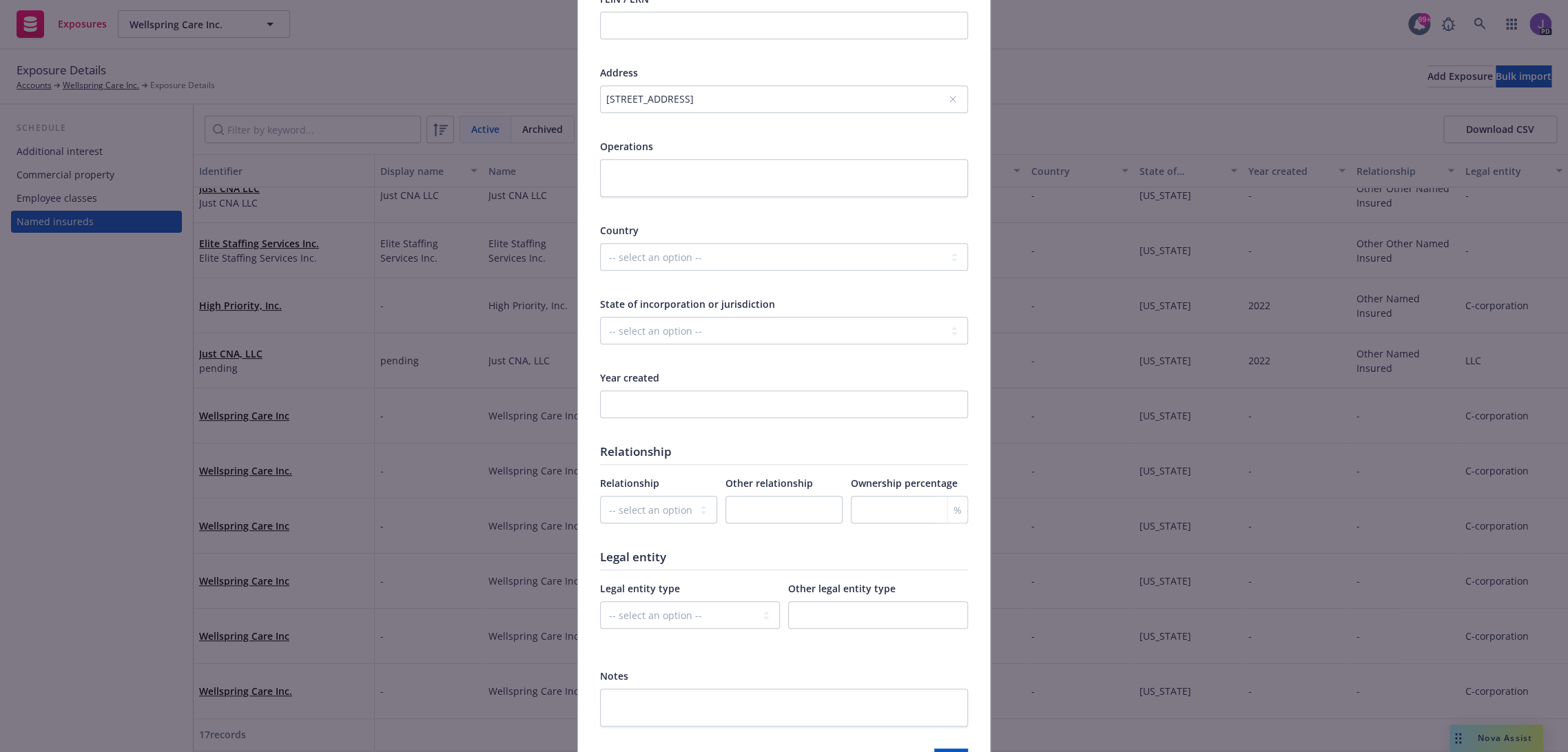
scroll to position [495, 0]
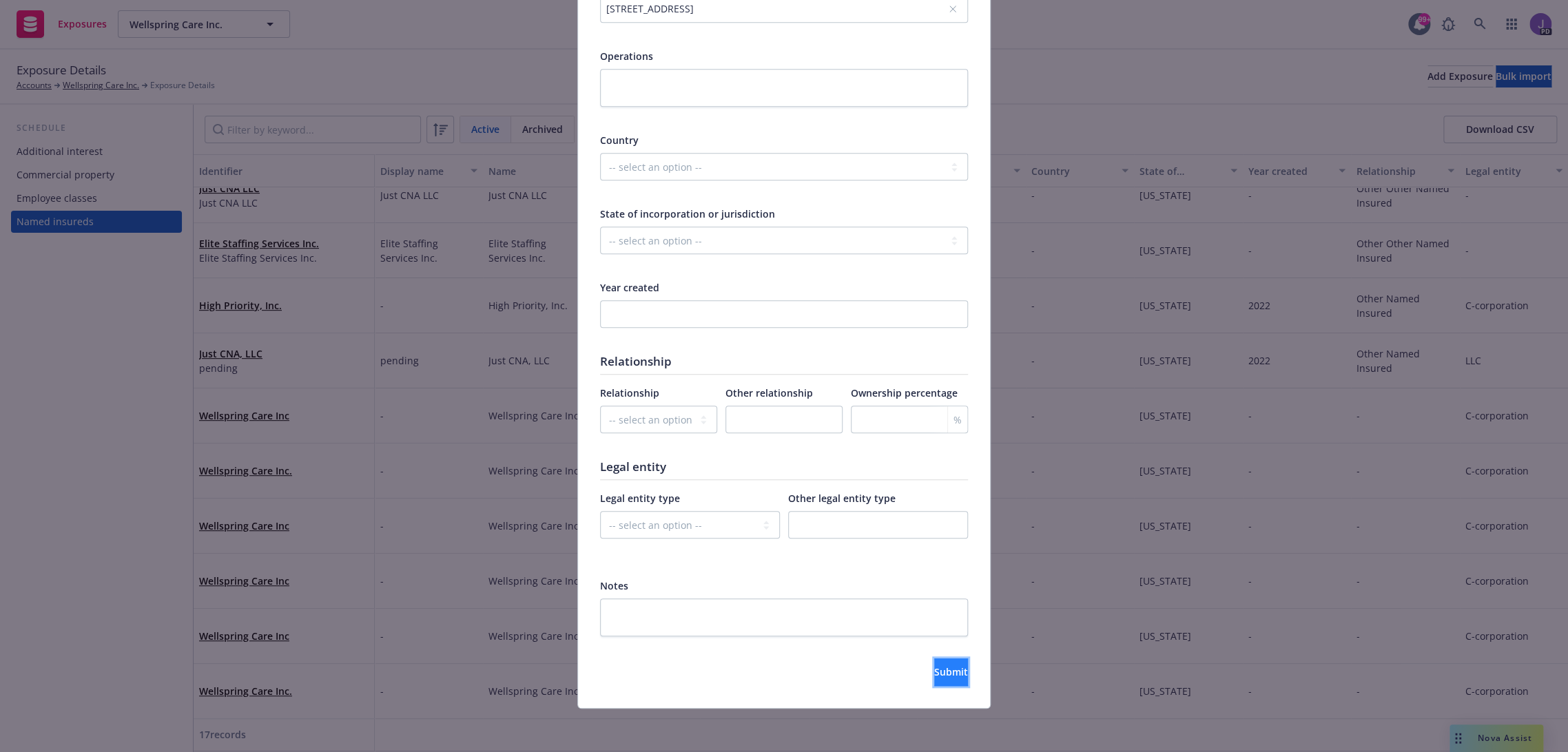
click at [934, 672] on span "Submit" at bounding box center [951, 672] width 34 height 13
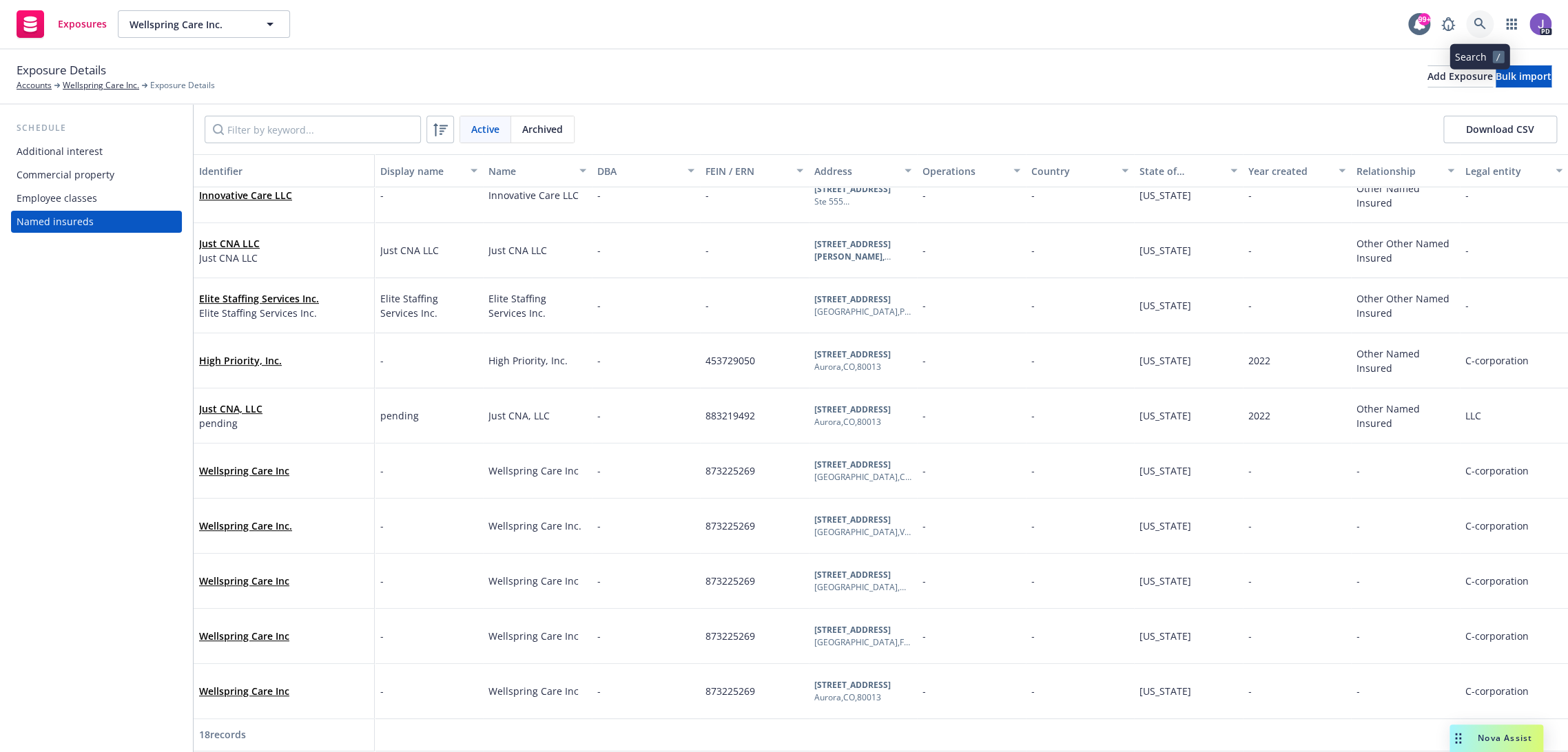
click at [1474, 26] on icon at bounding box center [1480, 24] width 12 height 12
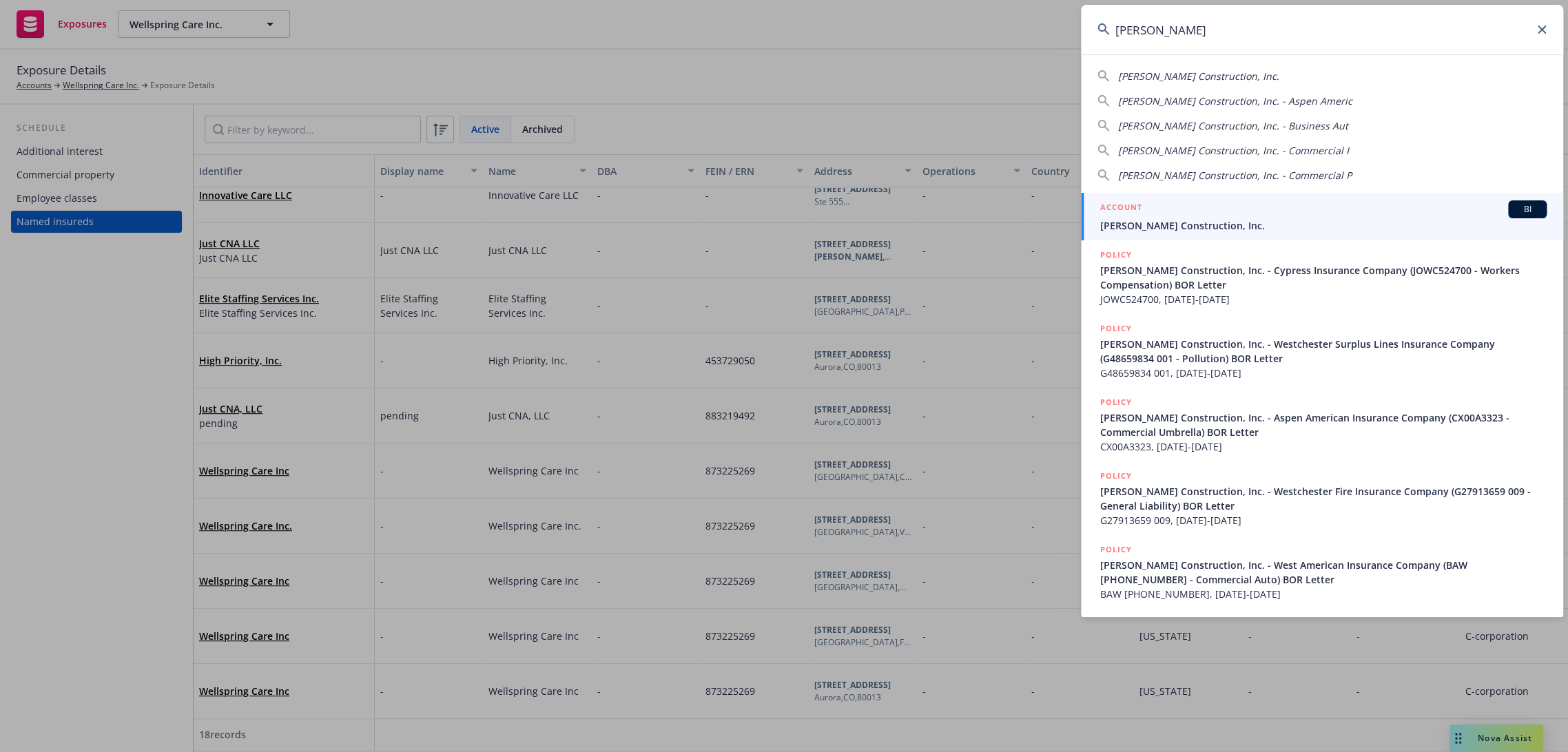
type input "[PERSON_NAME]"
click at [1194, 229] on span "[PERSON_NAME] Construction, Inc." at bounding box center [1323, 226] width 446 height 15
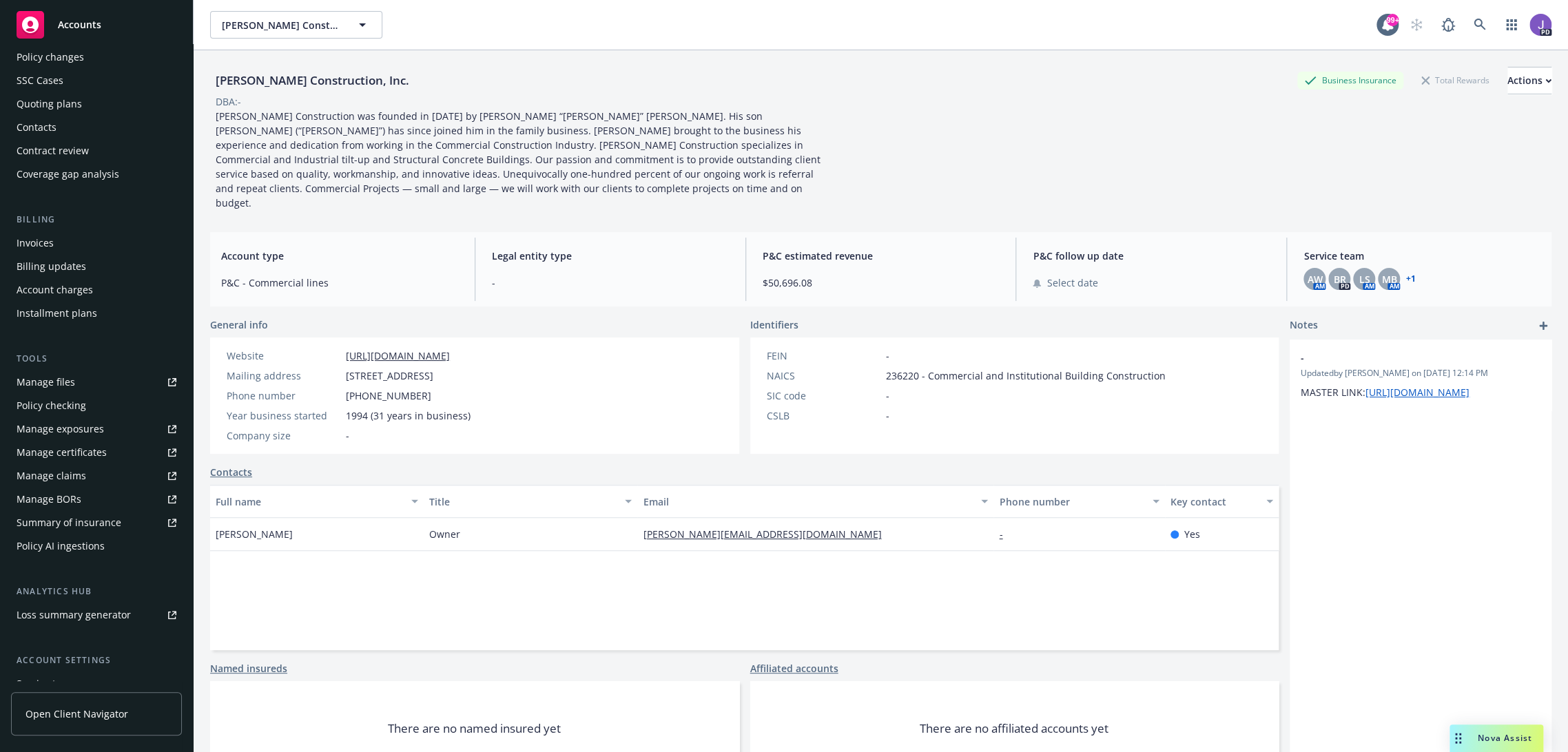
scroll to position [191, 0]
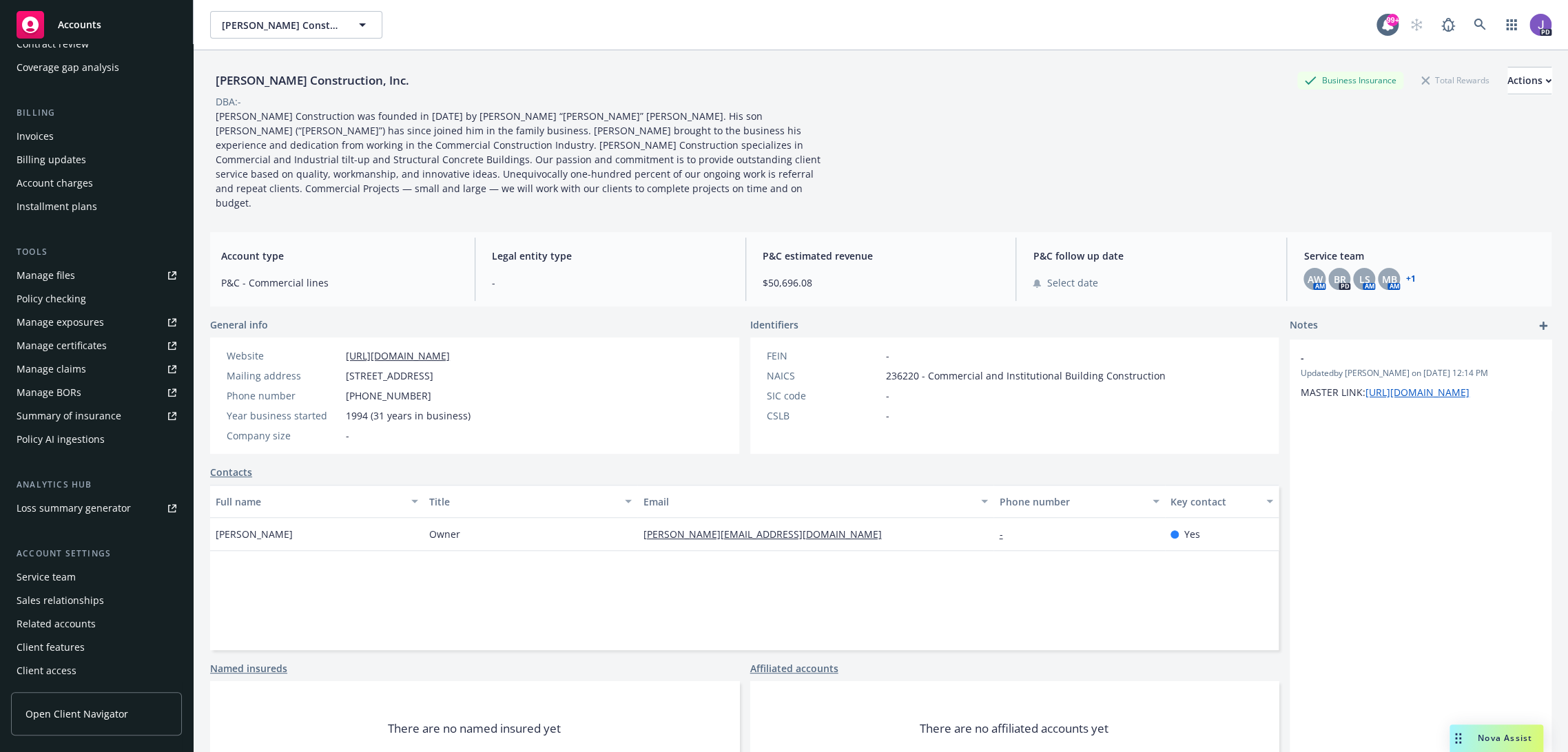
click at [77, 578] on div "Service team" at bounding box center [96, 577] width 160 height 22
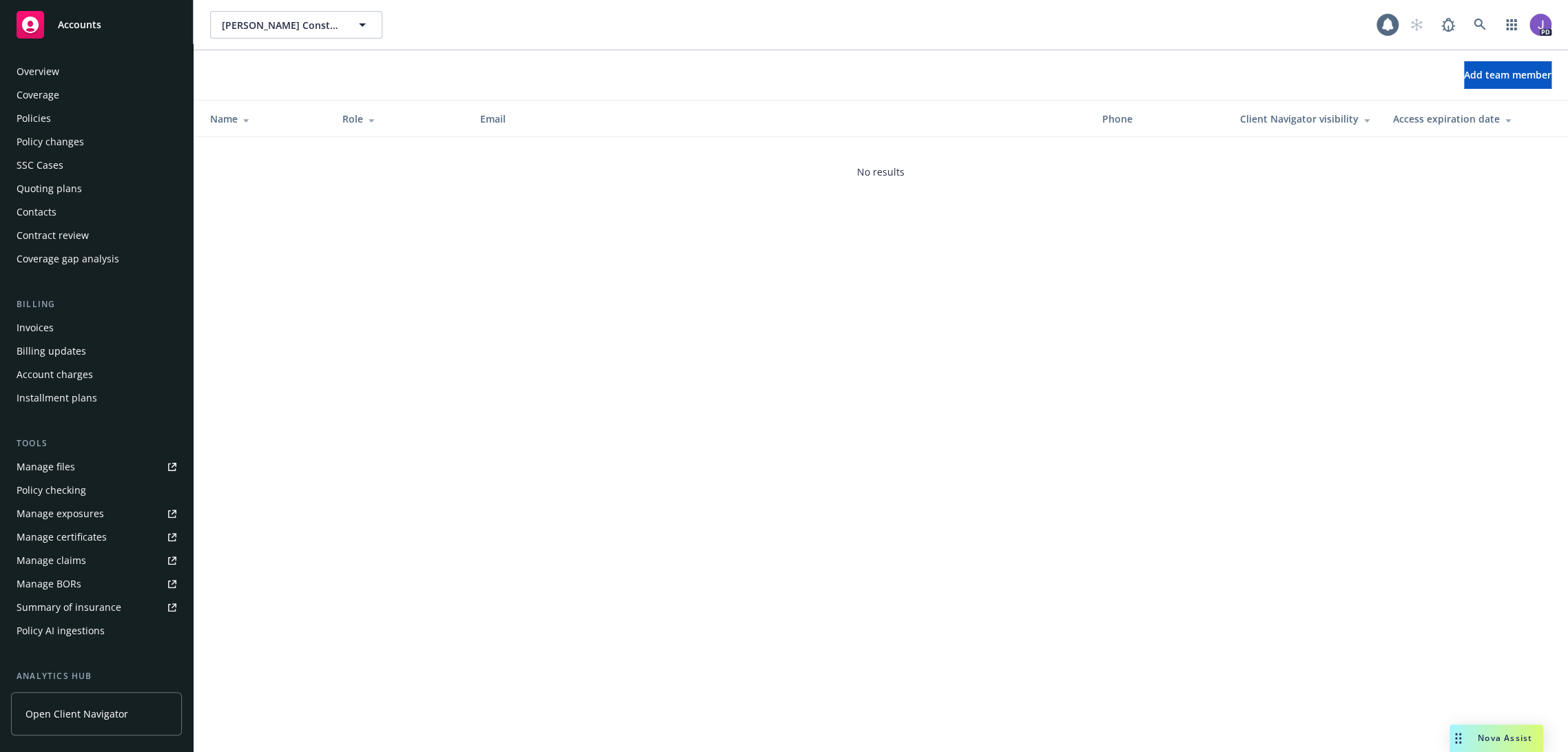
scroll to position [191, 0]
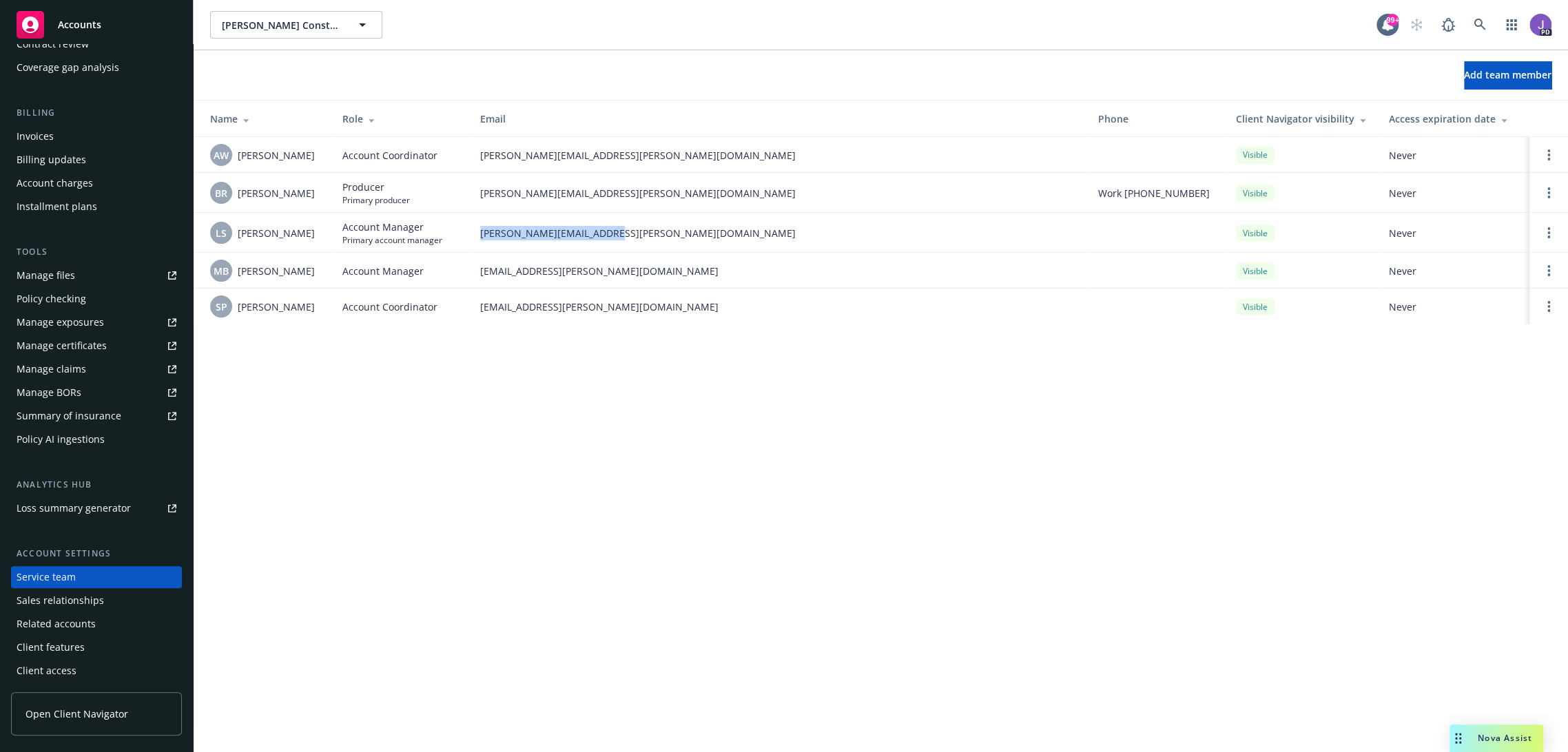
drag, startPoint x: 622, startPoint y: 234, endPoint x: 479, endPoint y: 233, distance: 143.0
click at [479, 233] on td "[PERSON_NAME][EMAIL_ADDRESS][PERSON_NAME][DOMAIN_NAME]" at bounding box center [778, 232] width 618 height 40
copy span "[PERSON_NAME][EMAIL_ADDRESS][PERSON_NAME][DOMAIN_NAME]"
